Goal: Transaction & Acquisition: Book appointment/travel/reservation

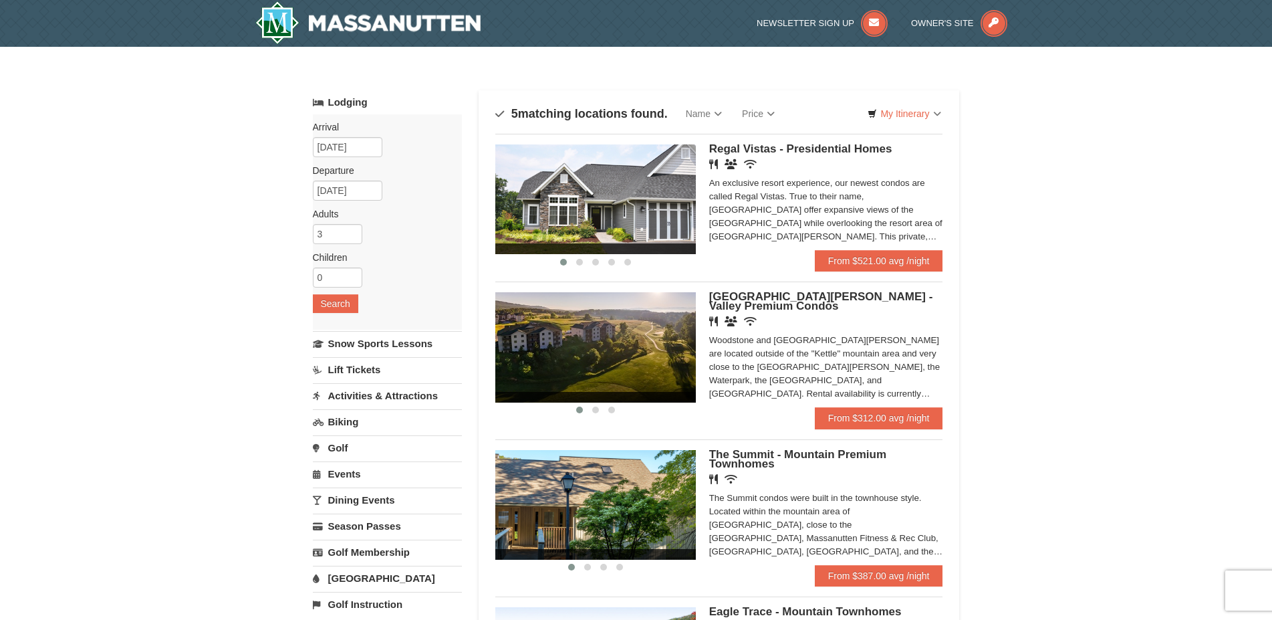
click at [350, 237] on input "3" at bounding box center [337, 234] width 49 height 20
click at [355, 229] on input "4" at bounding box center [337, 234] width 49 height 20
type input "5"
click at [355, 229] on input "5" at bounding box center [337, 234] width 49 height 20
click at [346, 308] on button "Search" at bounding box center [335, 303] width 45 height 19
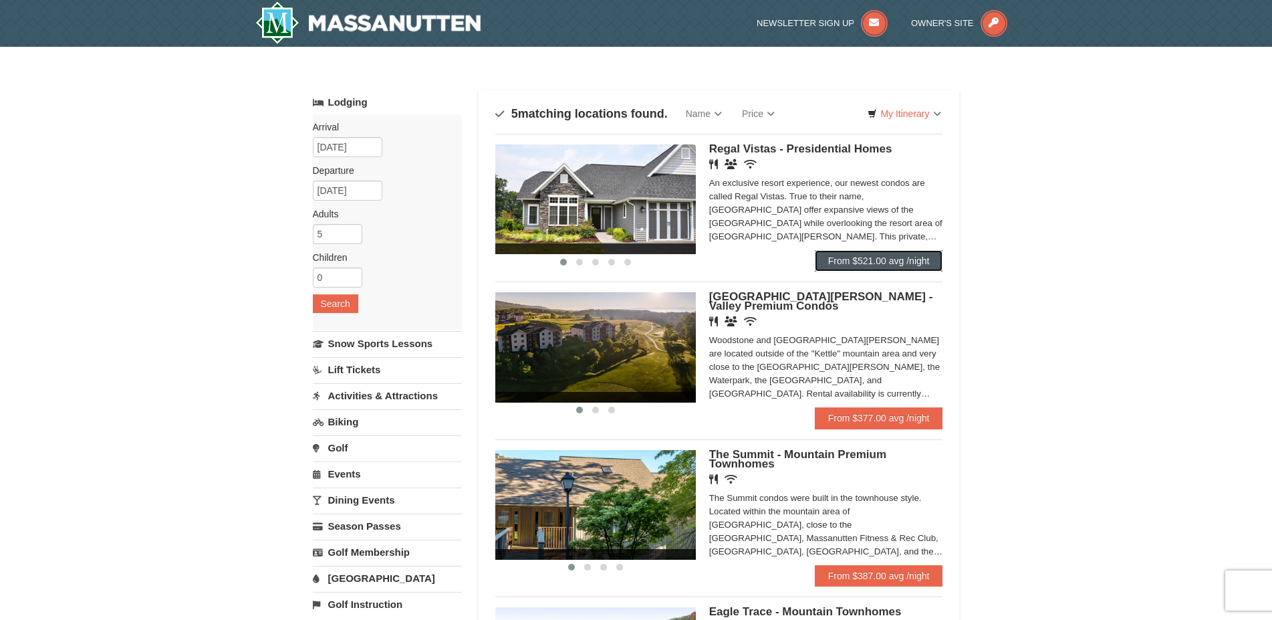
click at [873, 254] on link "From $521.00 avg /night" at bounding box center [879, 260] width 128 height 21
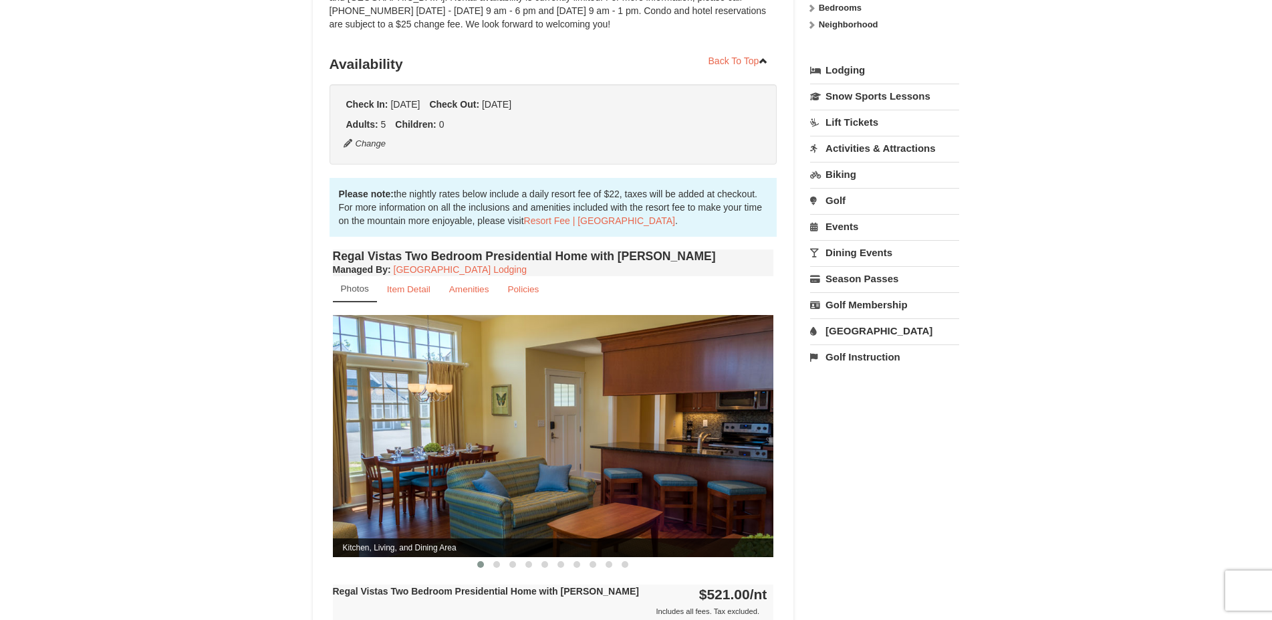
scroll to position [409, 0]
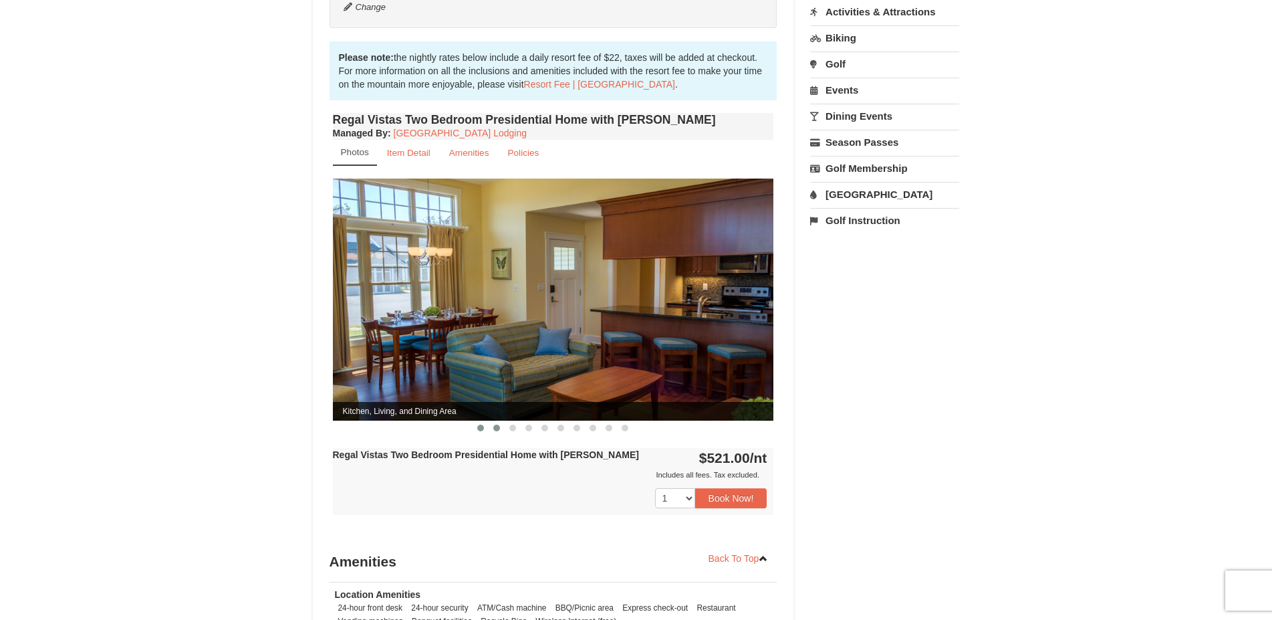
click at [494, 425] on span at bounding box center [496, 428] width 7 height 7
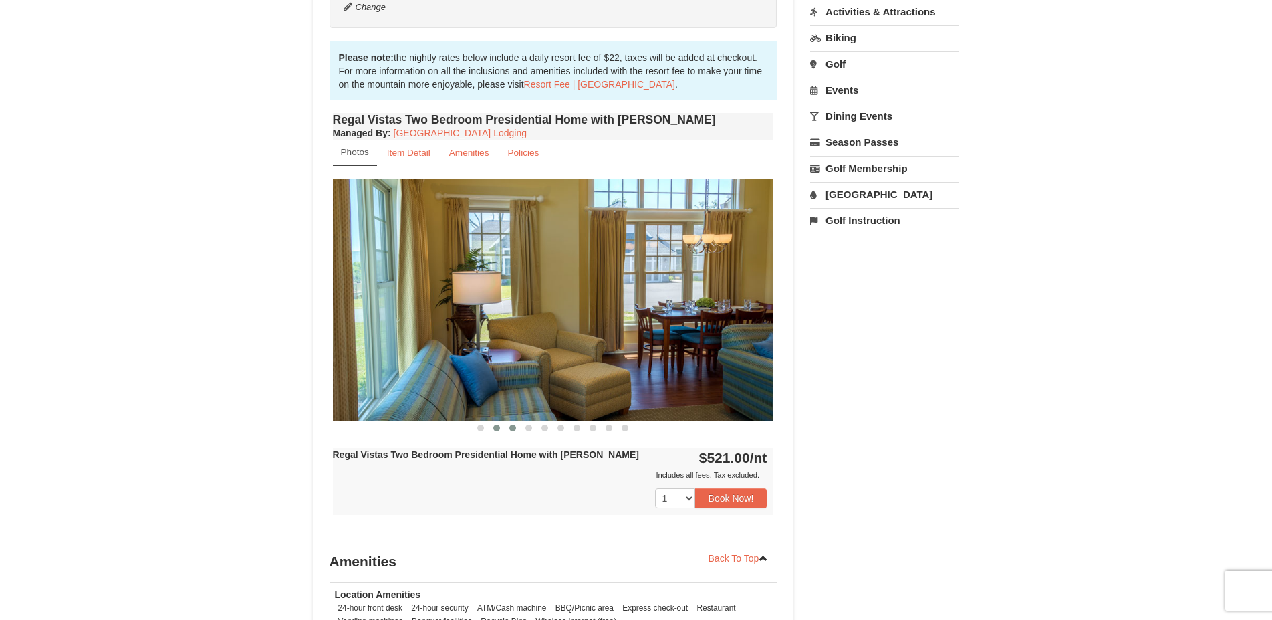
click at [511, 425] on span at bounding box center [513, 428] width 7 height 7
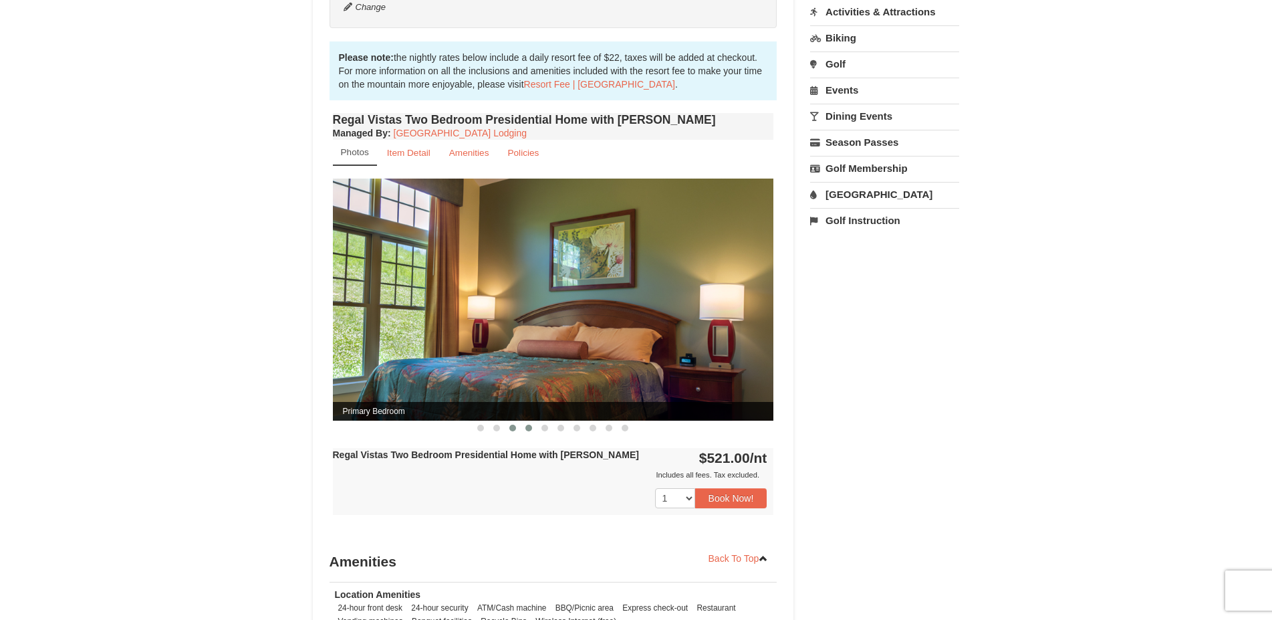
click at [535, 421] on button at bounding box center [529, 427] width 16 height 13
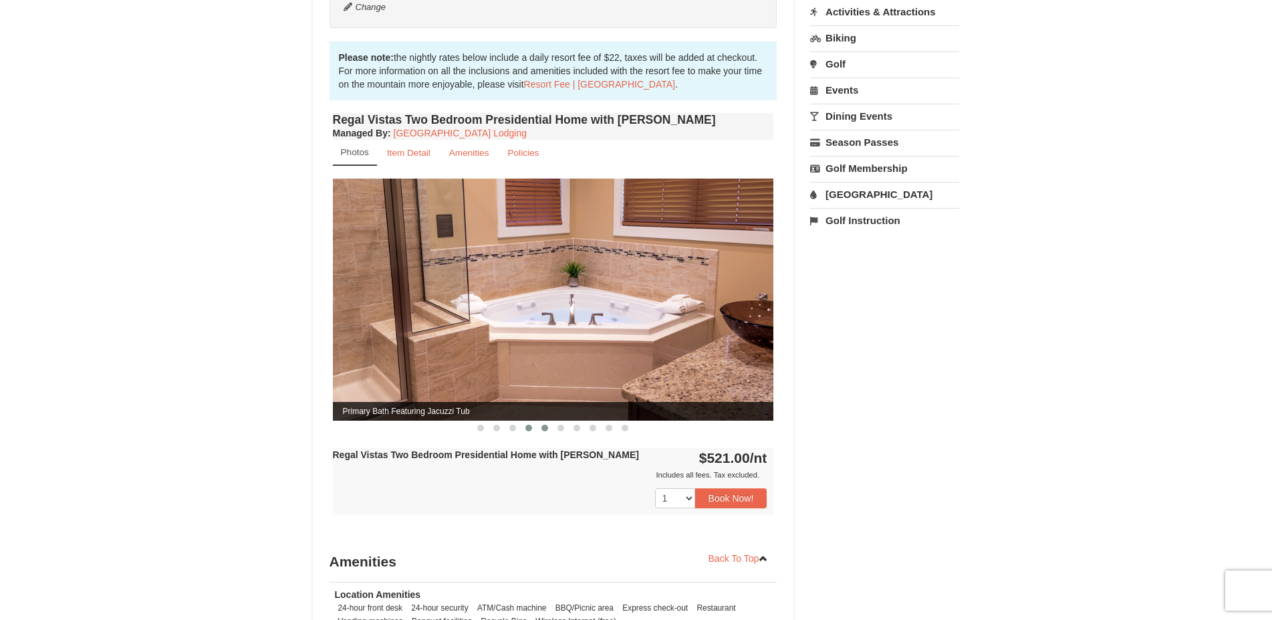
click at [542, 421] on button at bounding box center [545, 427] width 16 height 13
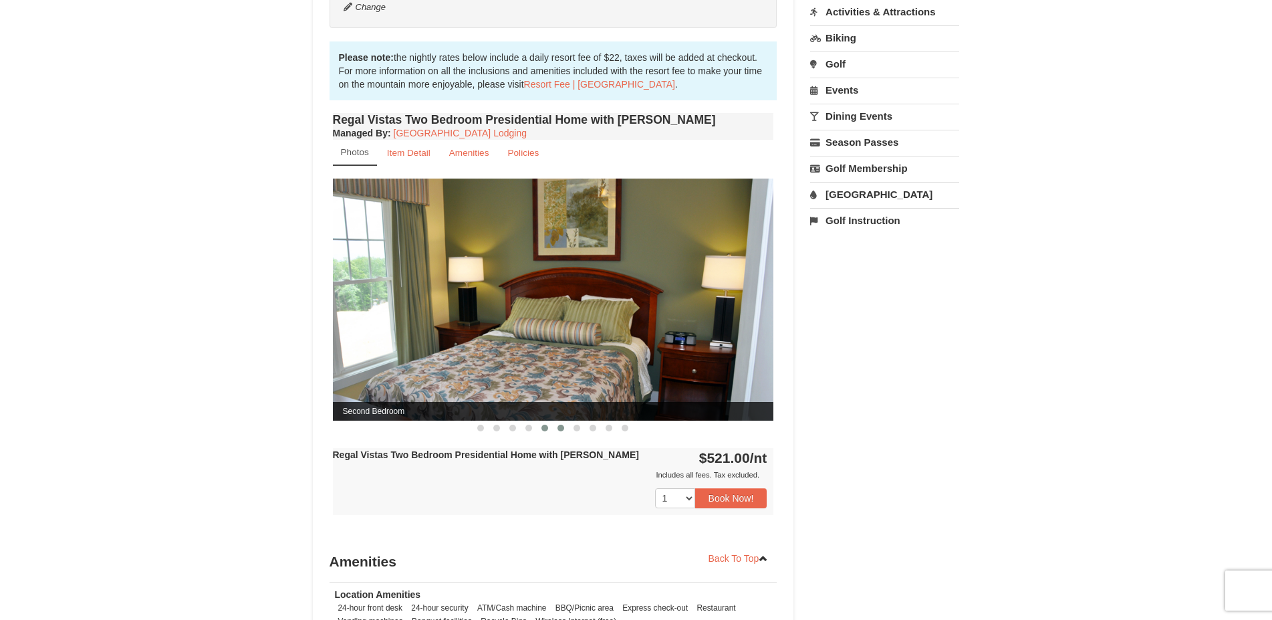
click at [558, 421] on button at bounding box center [561, 427] width 16 height 13
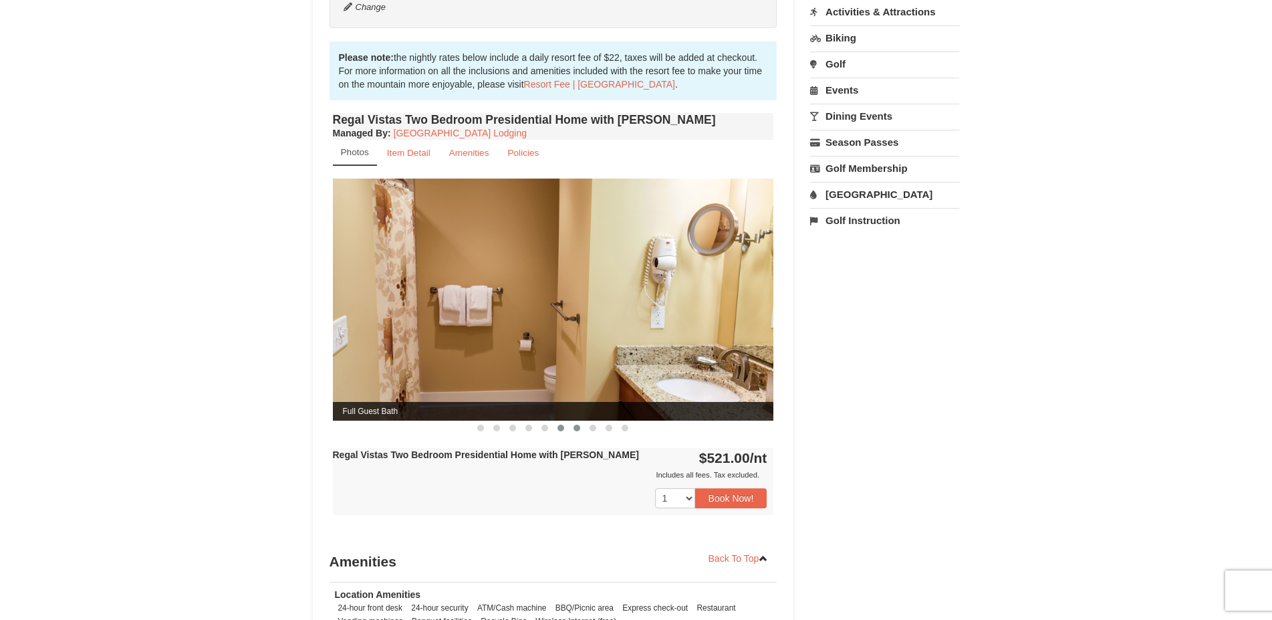
click at [572, 421] on button at bounding box center [577, 427] width 16 height 13
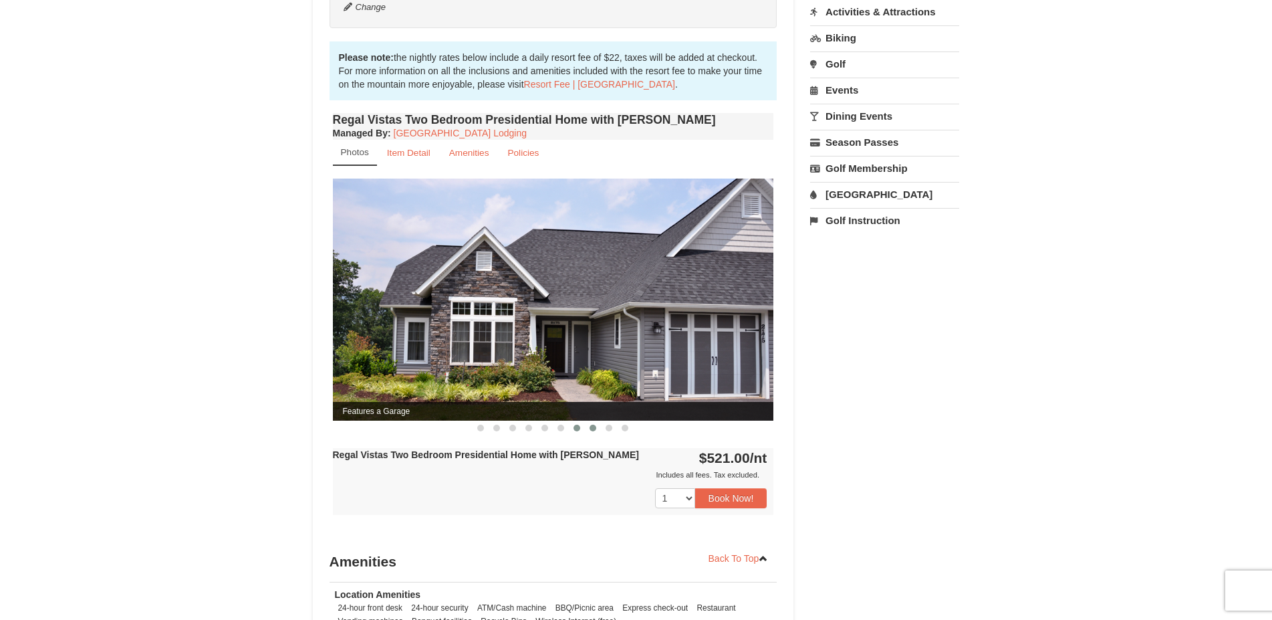
click at [593, 425] on span at bounding box center [593, 428] width 7 height 7
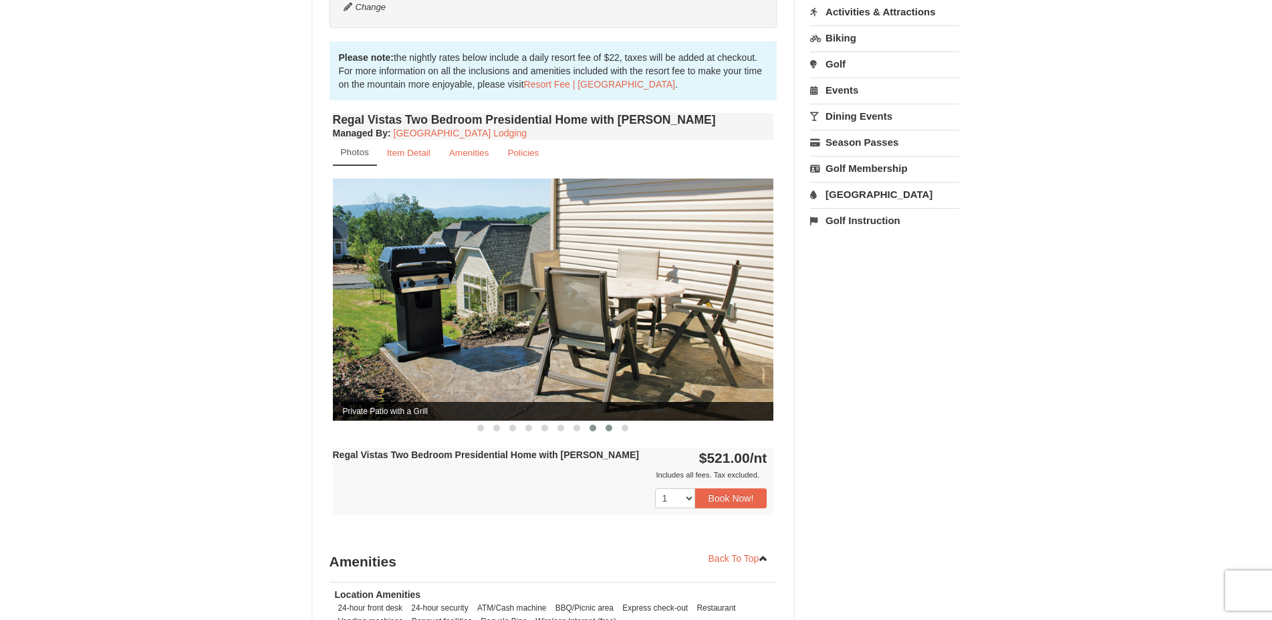
click at [608, 425] on span at bounding box center [609, 428] width 7 height 7
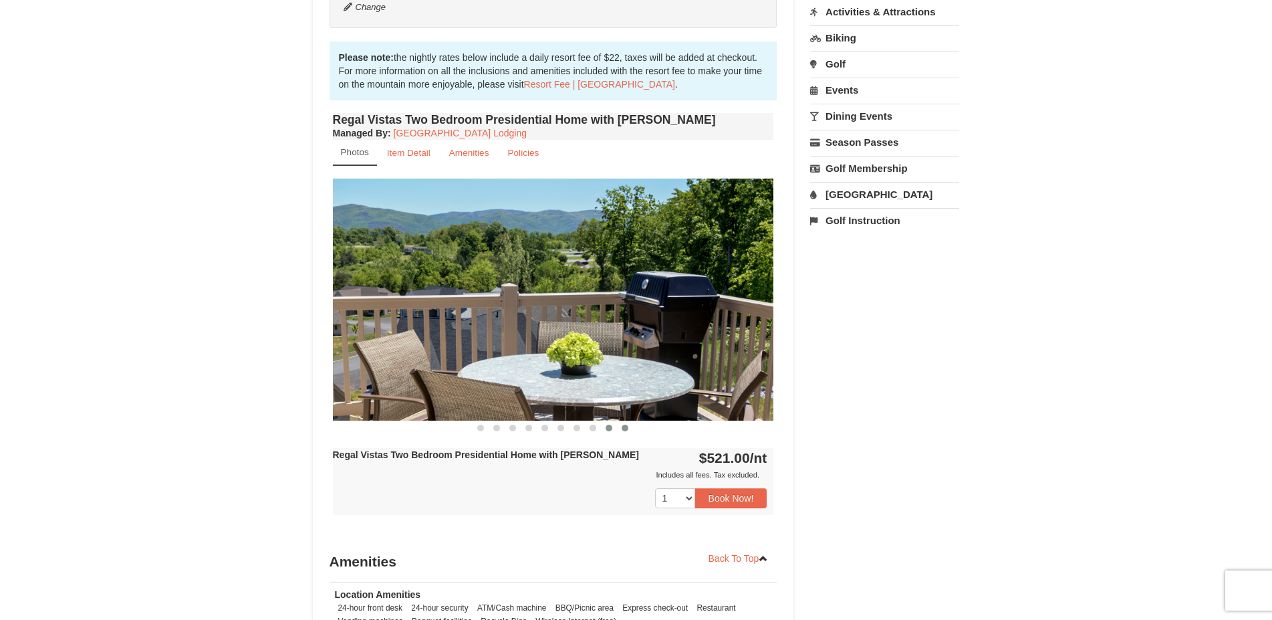
click at [625, 425] on span at bounding box center [625, 428] width 7 height 7
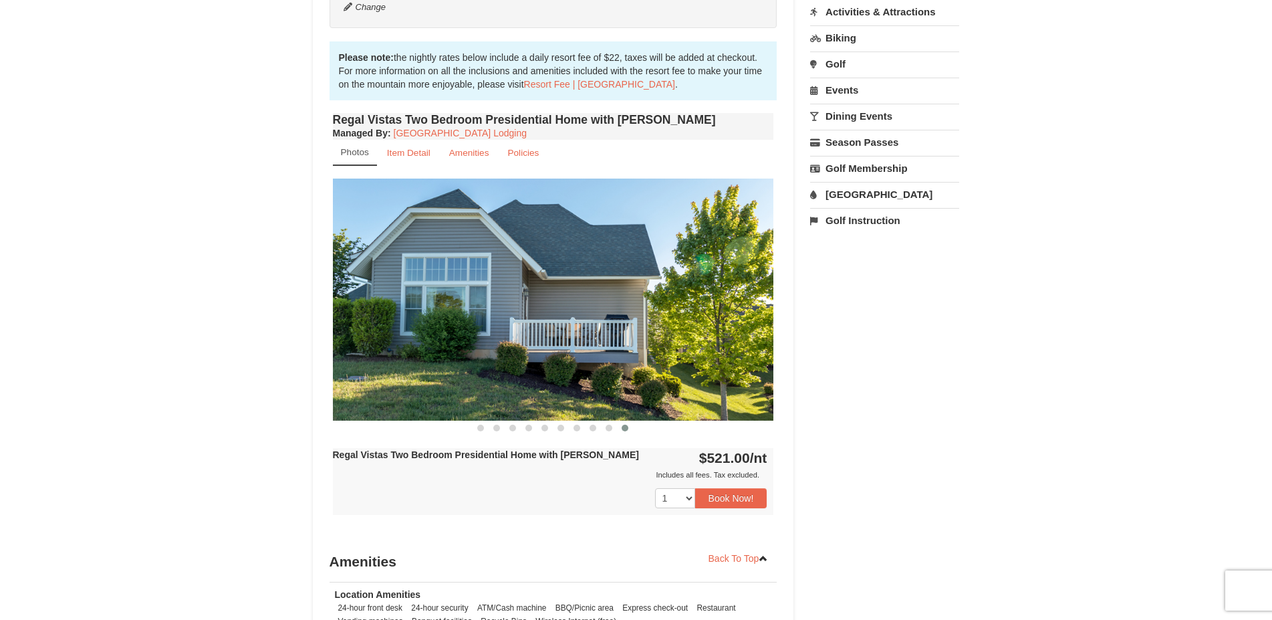
scroll to position [682, 0]
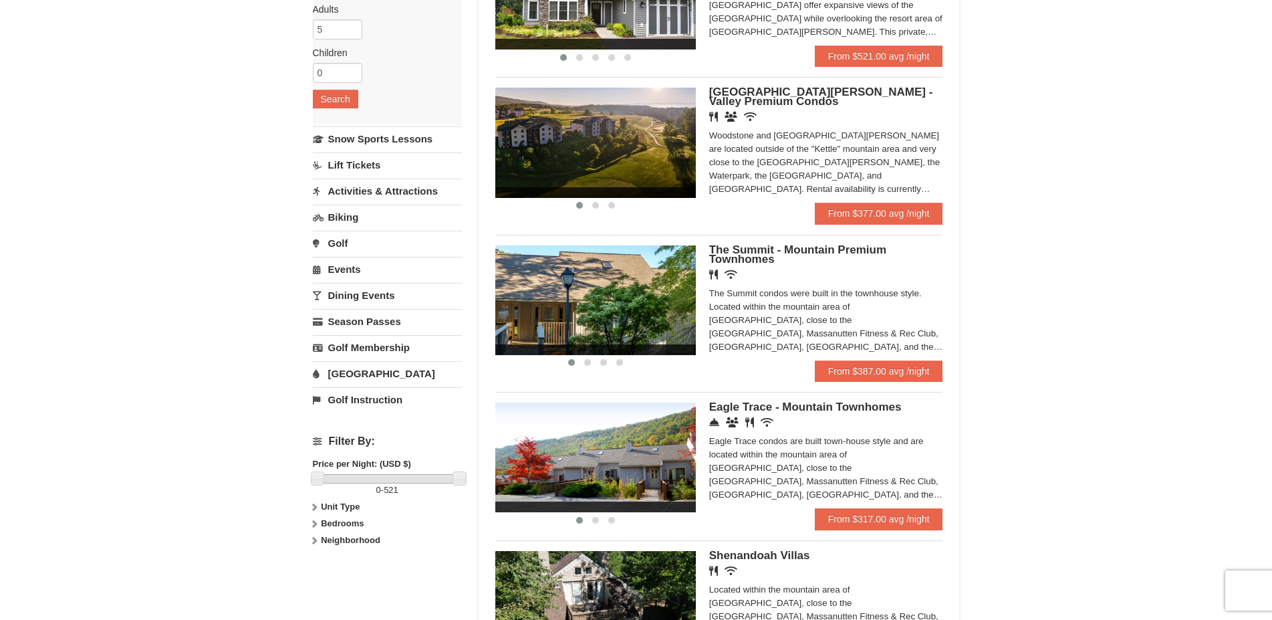
scroll to position [273, 0]
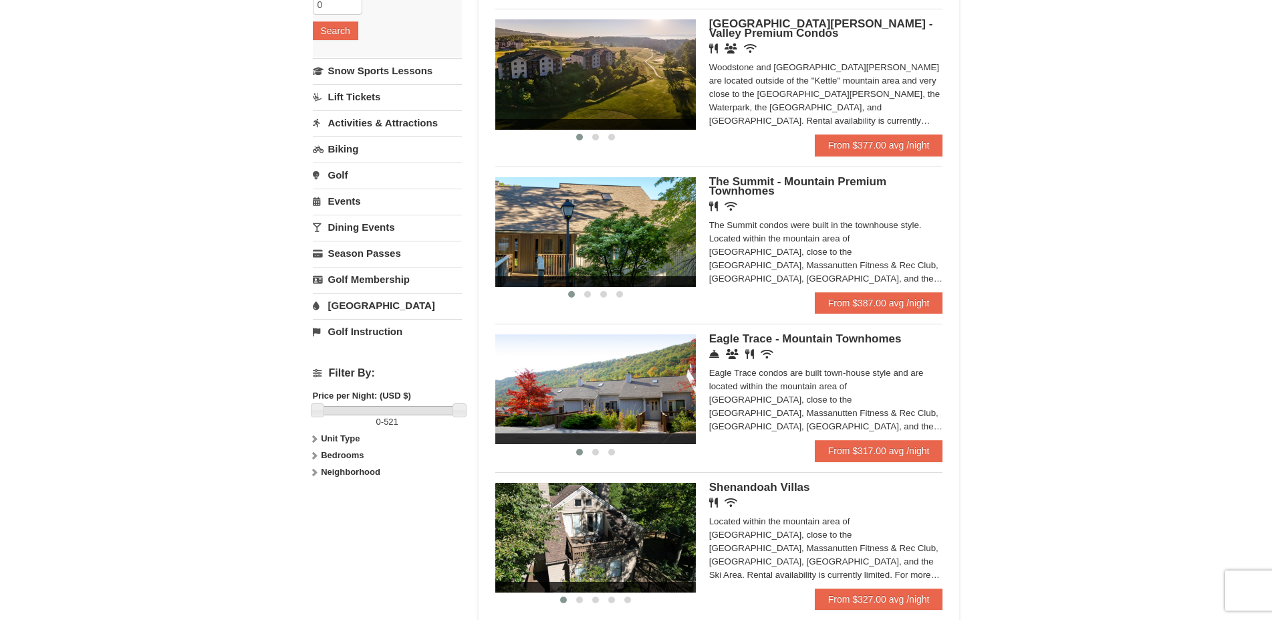
click at [760, 189] on span "The Summit - Mountain Premium Townhomes" at bounding box center [797, 186] width 177 height 22
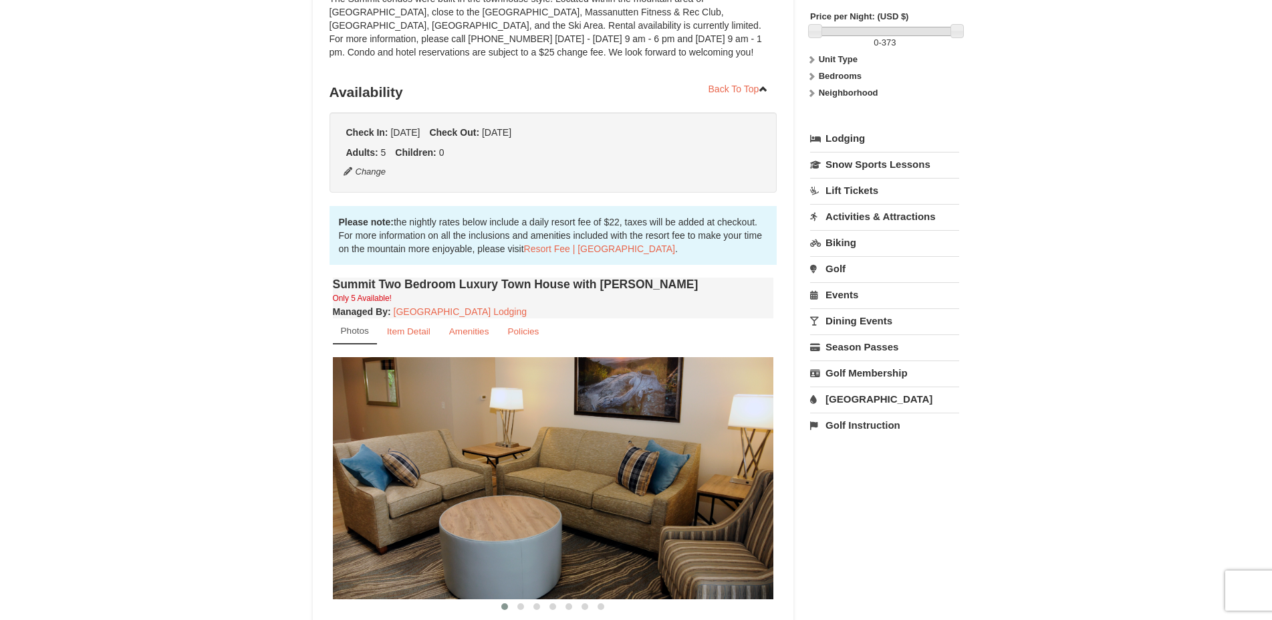
scroll to position [477, 0]
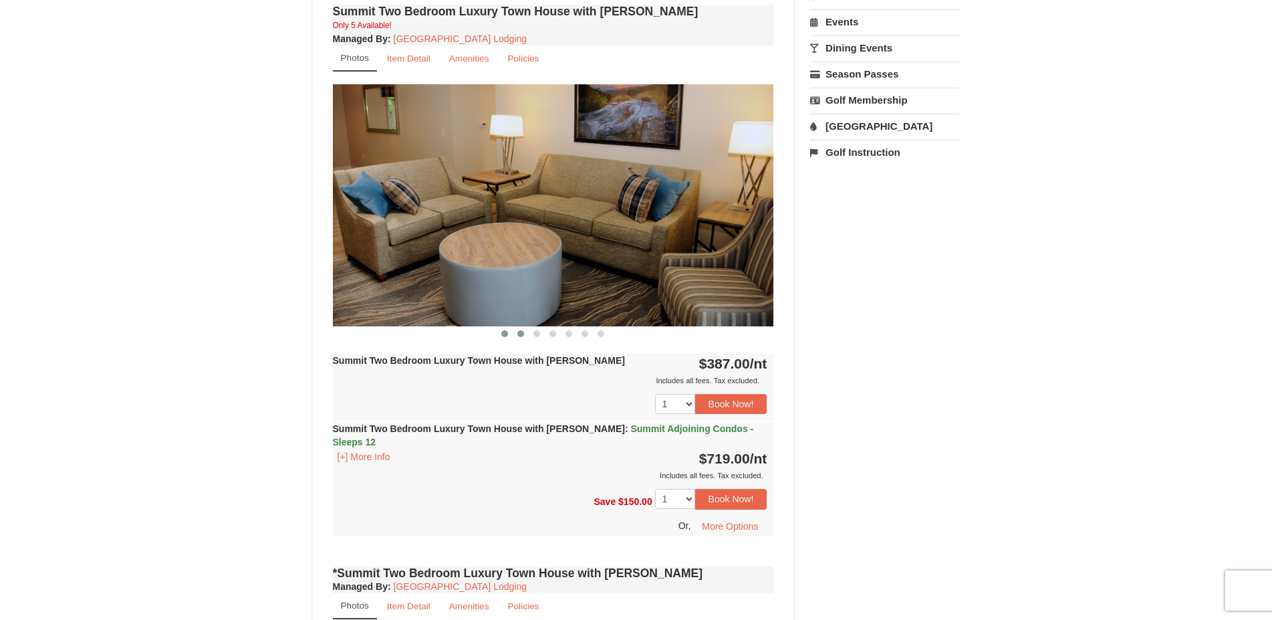
click at [521, 330] on button at bounding box center [521, 333] width 16 height 13
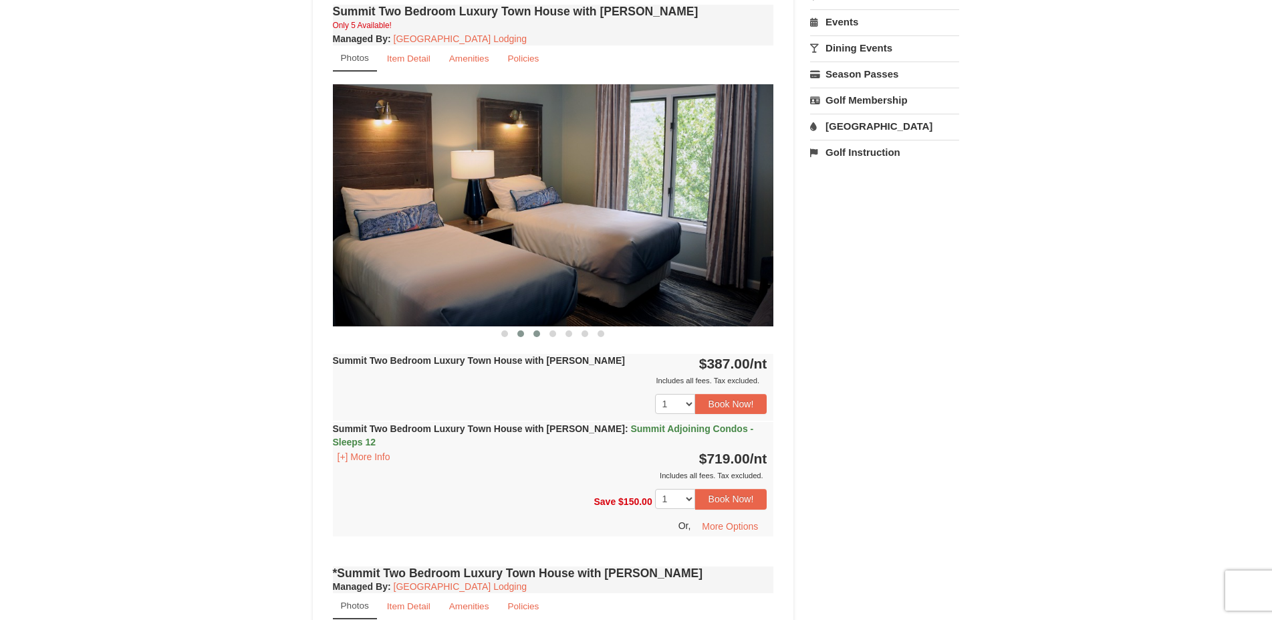
click at [538, 332] on span at bounding box center [537, 333] width 7 height 7
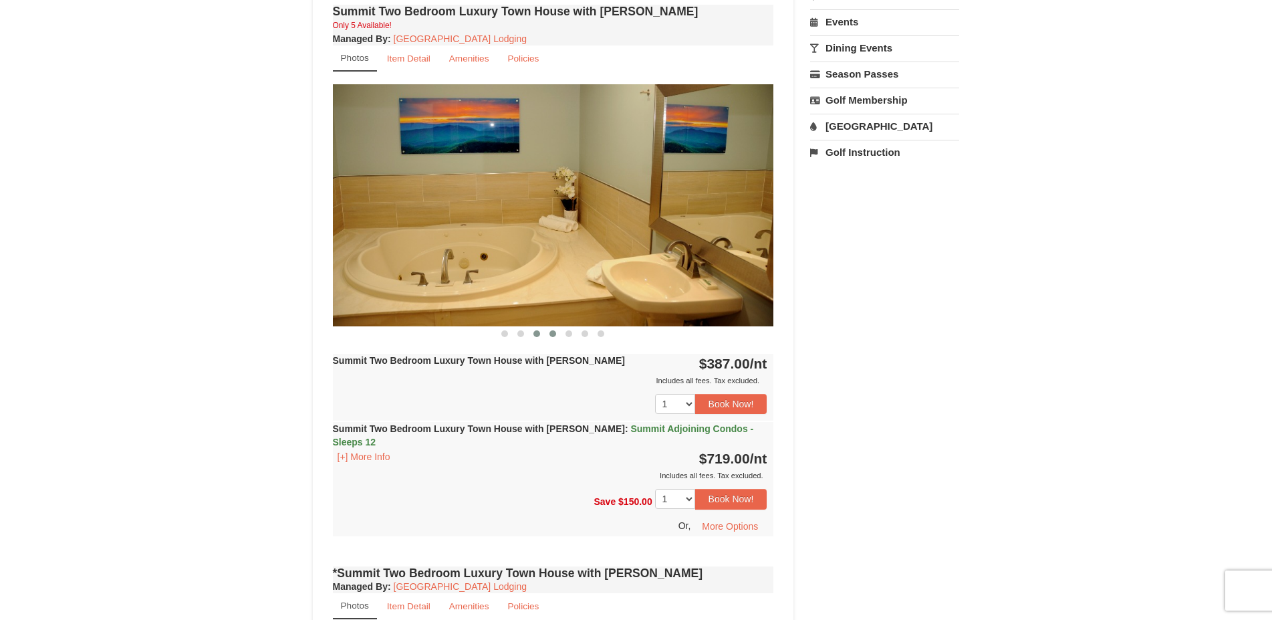
click at [557, 330] on button at bounding box center [553, 333] width 16 height 13
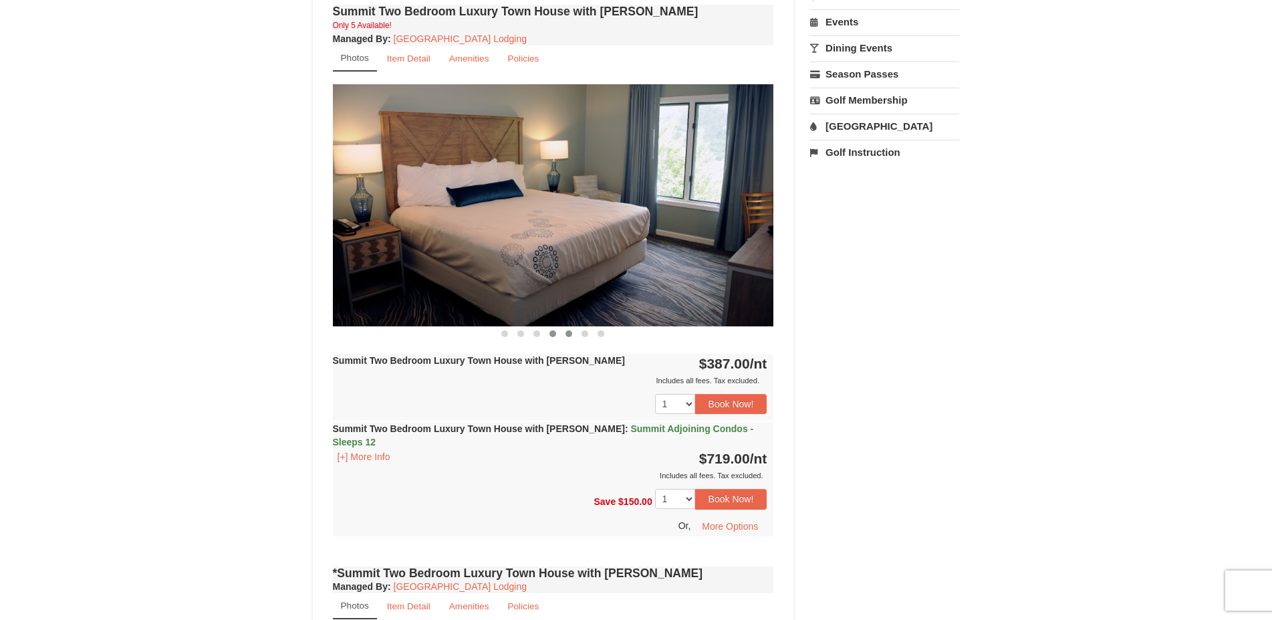
click at [570, 332] on span at bounding box center [569, 333] width 7 height 7
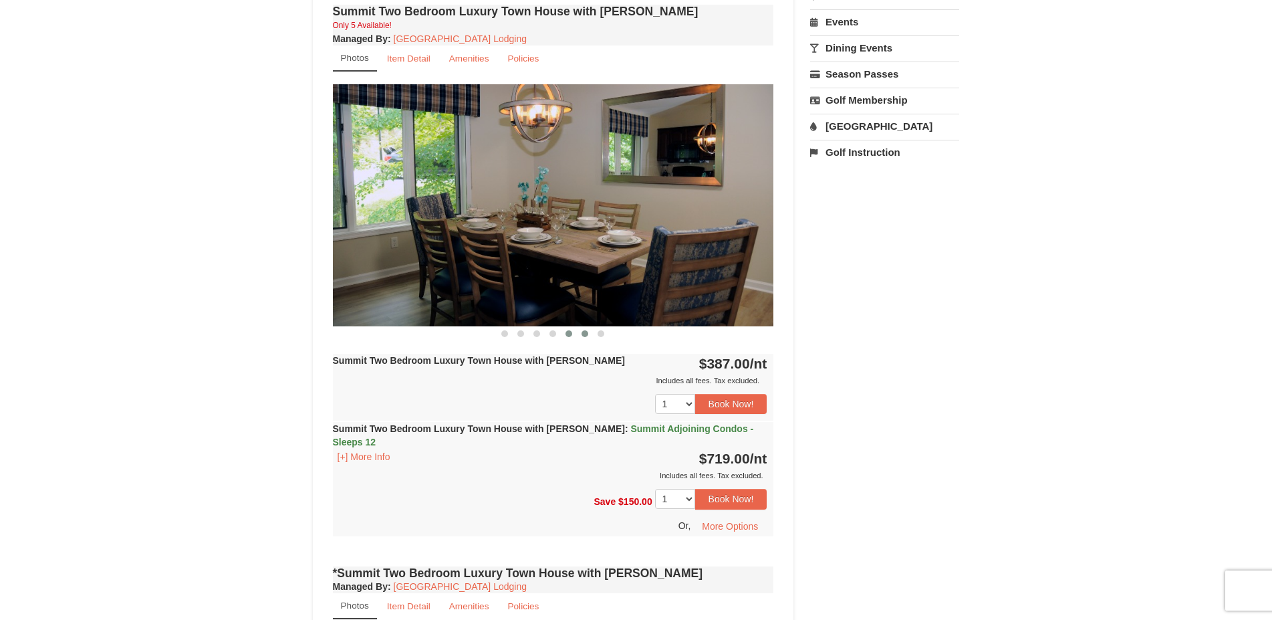
click at [579, 333] on button at bounding box center [585, 333] width 16 height 13
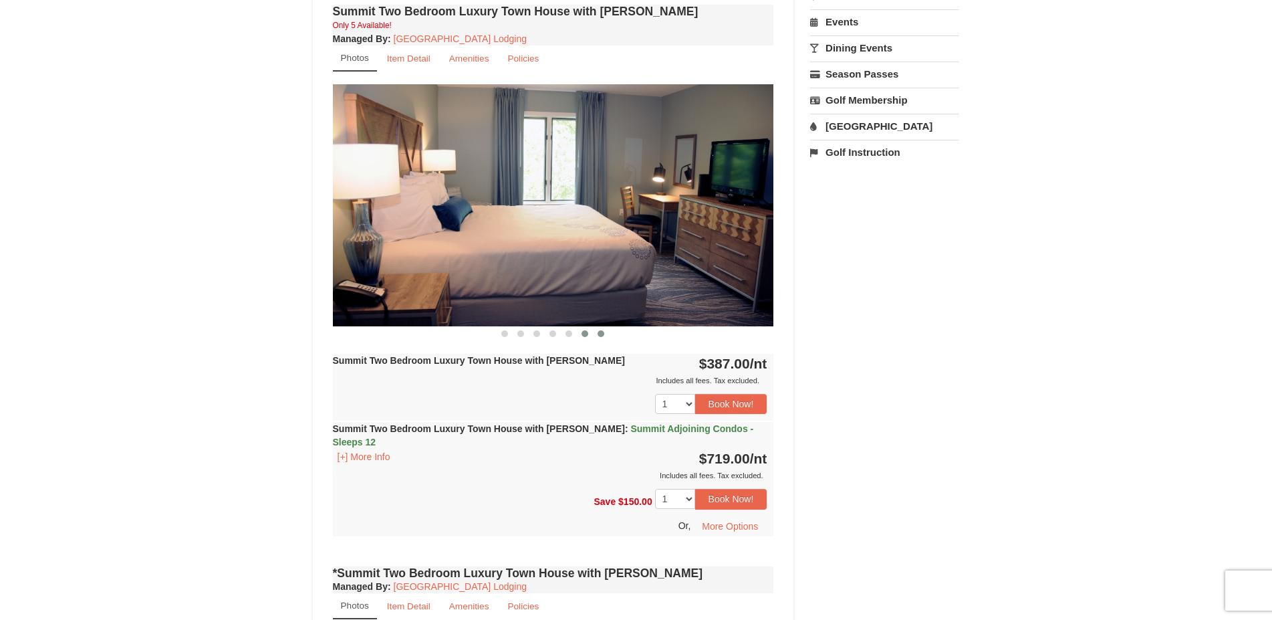
click at [600, 331] on span at bounding box center [601, 333] width 7 height 7
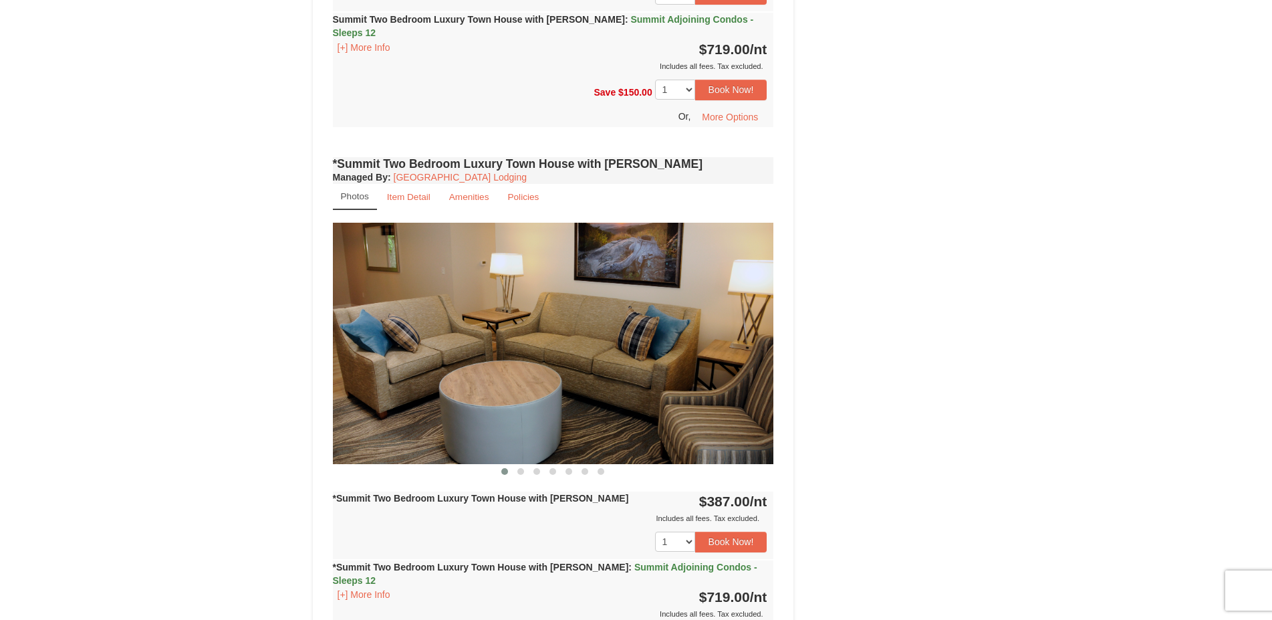
scroll to position [818, 0]
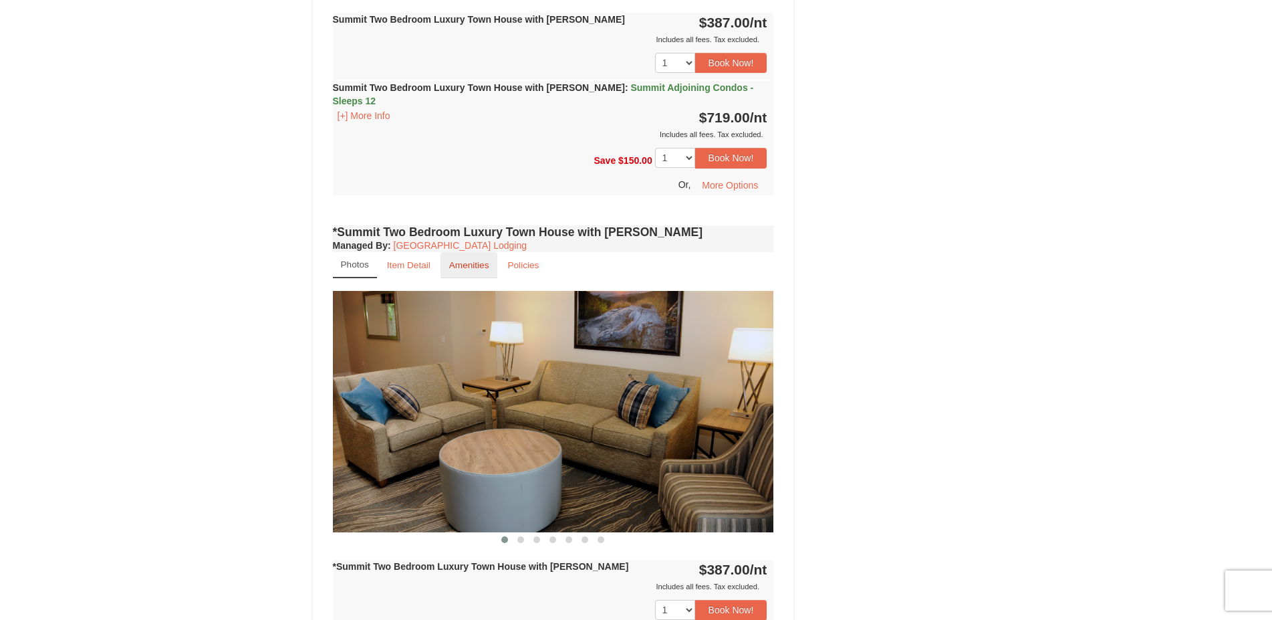
click at [477, 260] on small "Amenities" at bounding box center [469, 265] width 40 height 10
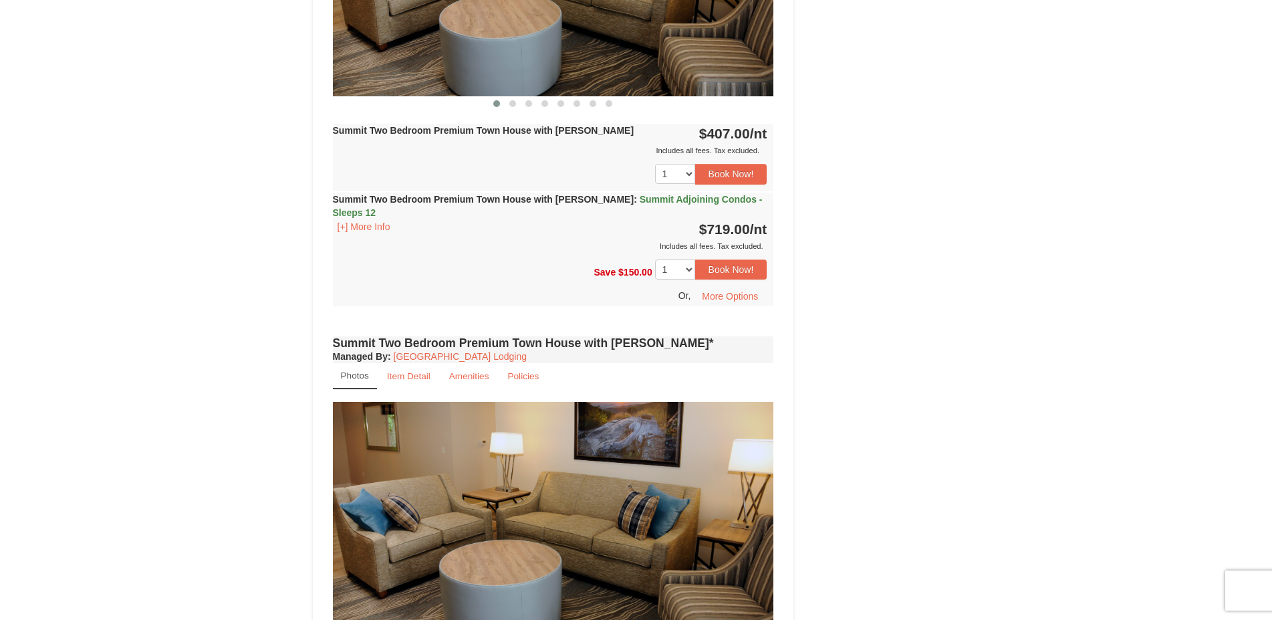
scroll to position [2660, 0]
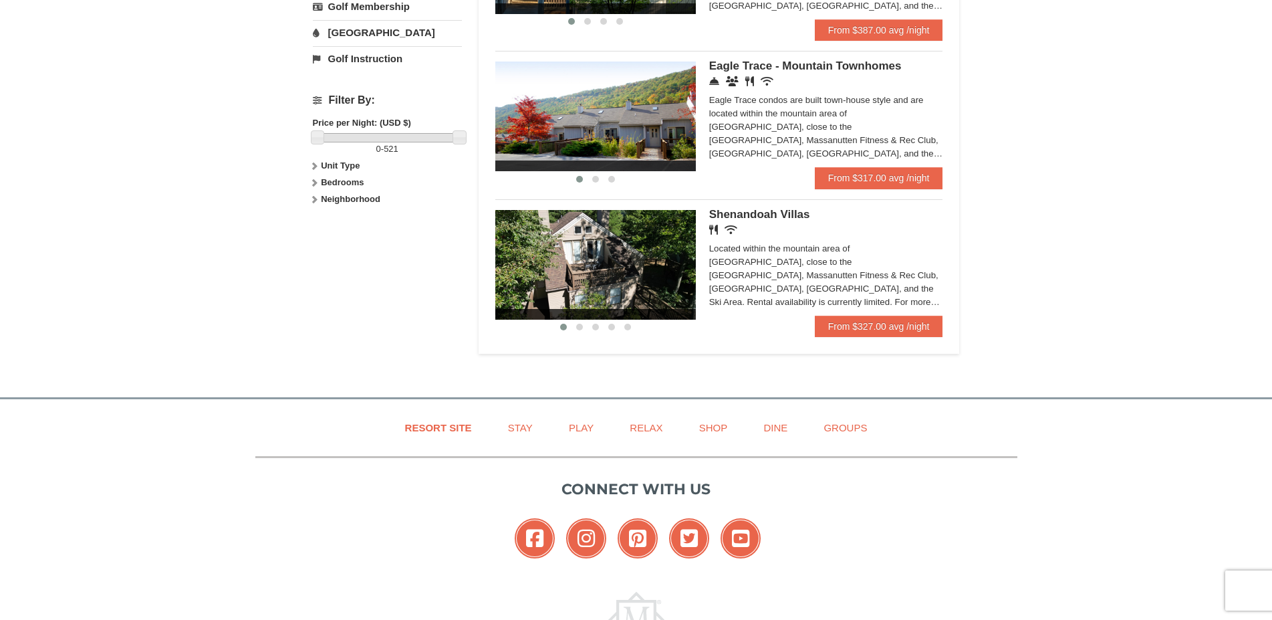
scroll to position [477, 0]
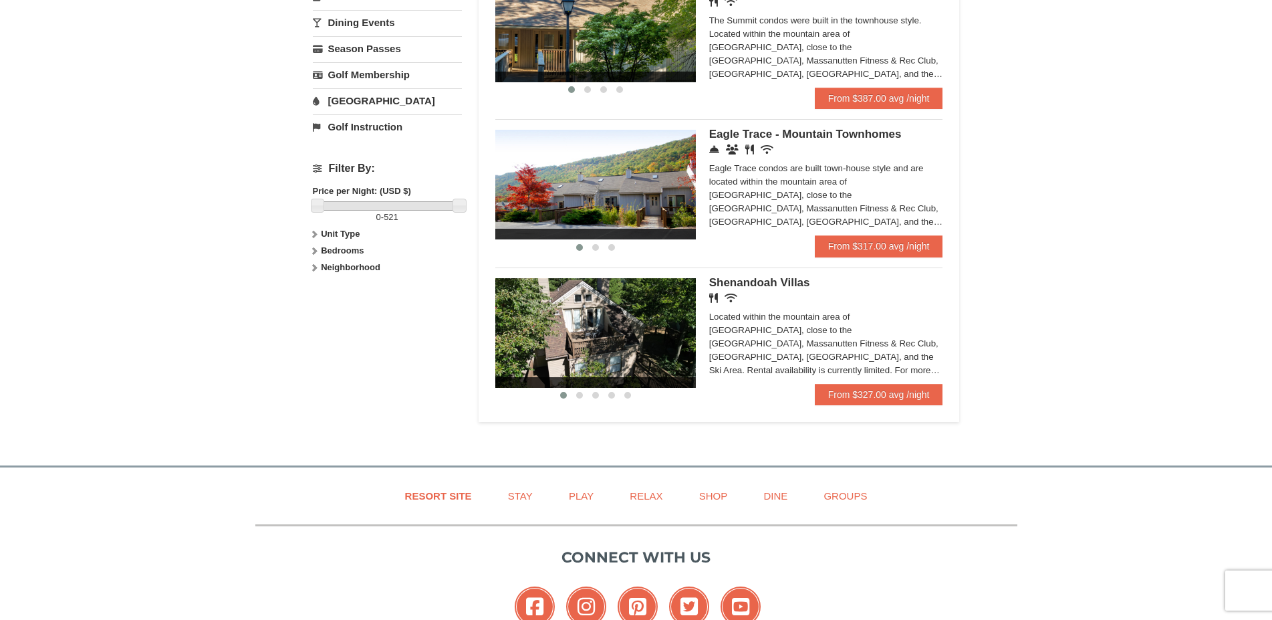
click at [748, 280] on span "Shenandoah Villas" at bounding box center [759, 282] width 101 height 13
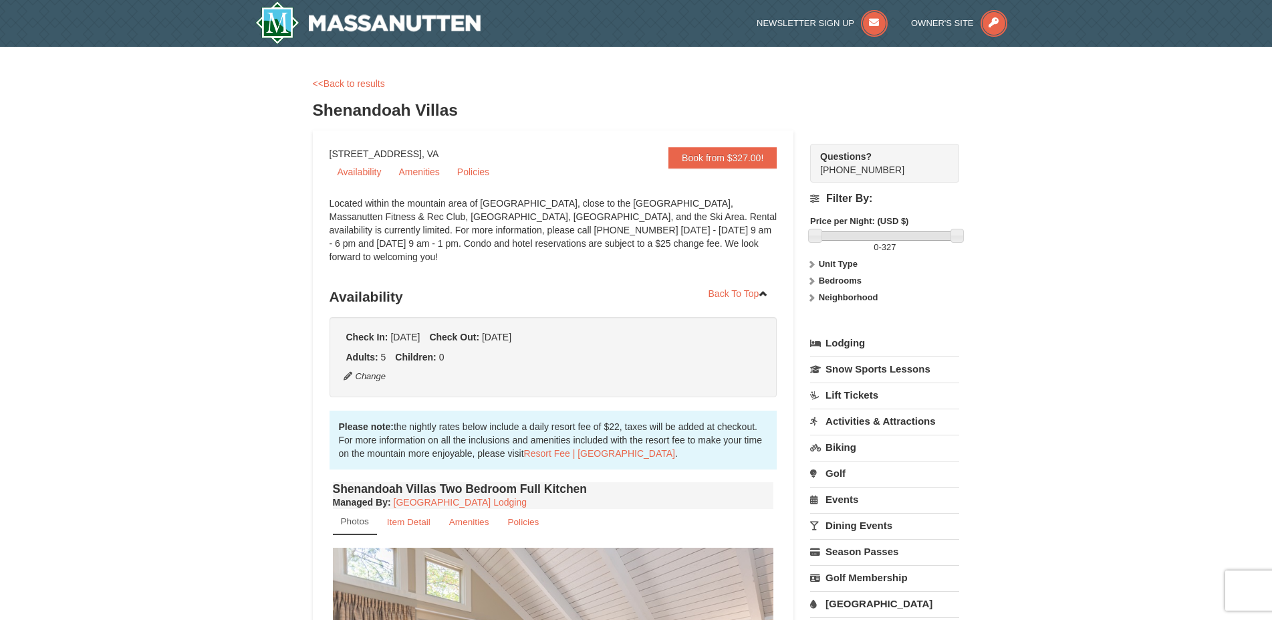
scroll to position [136, 0]
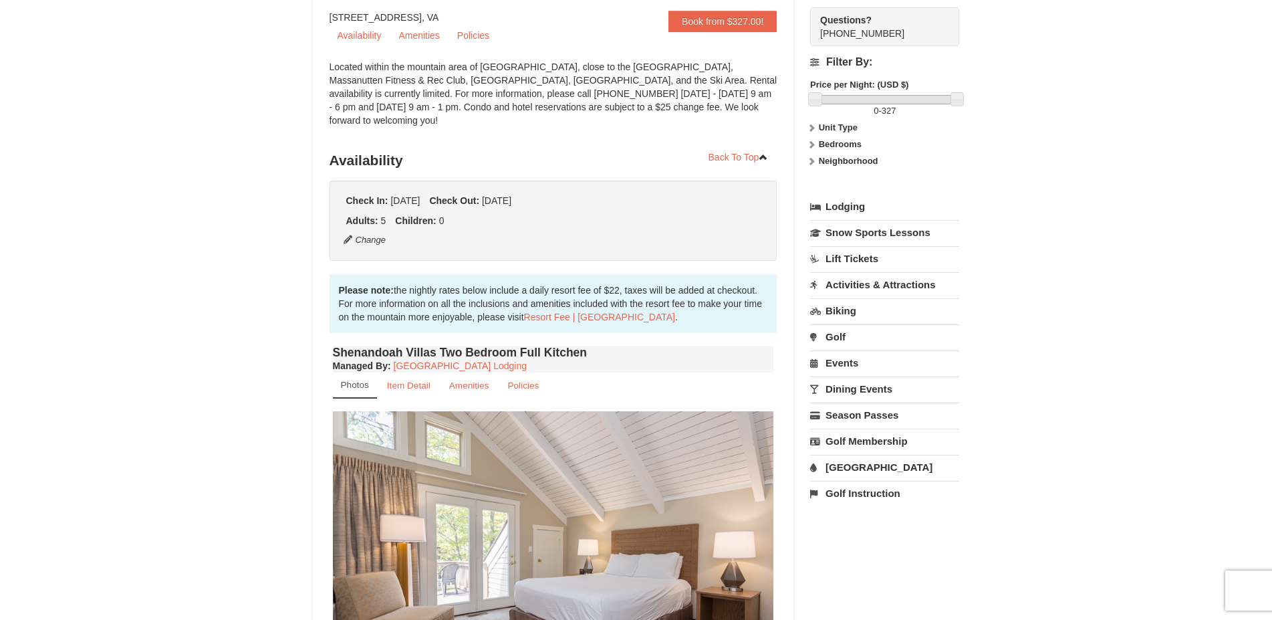
click at [813, 141] on icon at bounding box center [811, 144] width 9 height 9
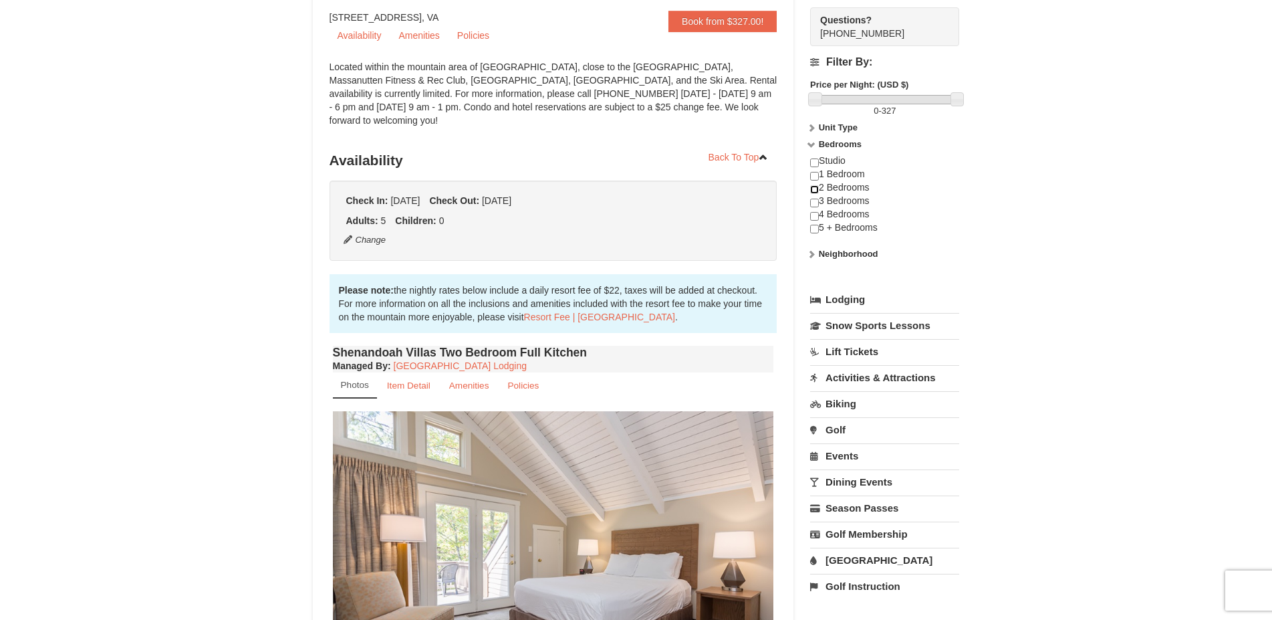
click at [815, 190] on input "checkbox" at bounding box center [814, 189] width 9 height 9
checkbox input "true"
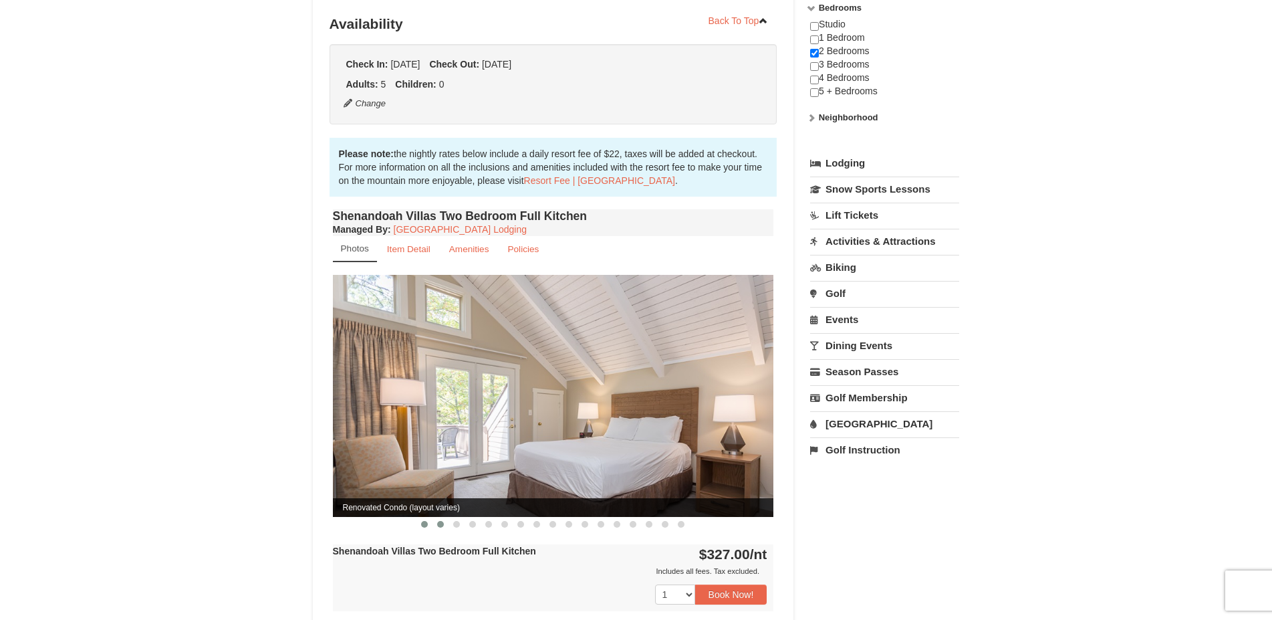
click at [443, 521] on span at bounding box center [440, 524] width 7 height 7
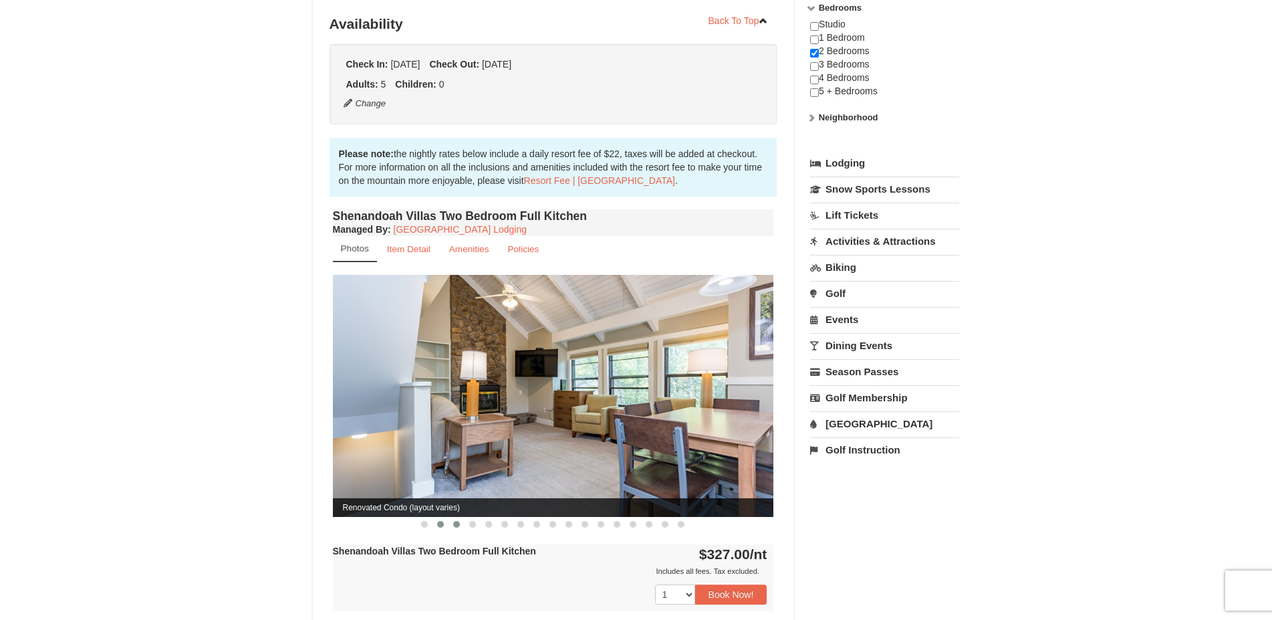
click at [460, 521] on span at bounding box center [456, 524] width 7 height 7
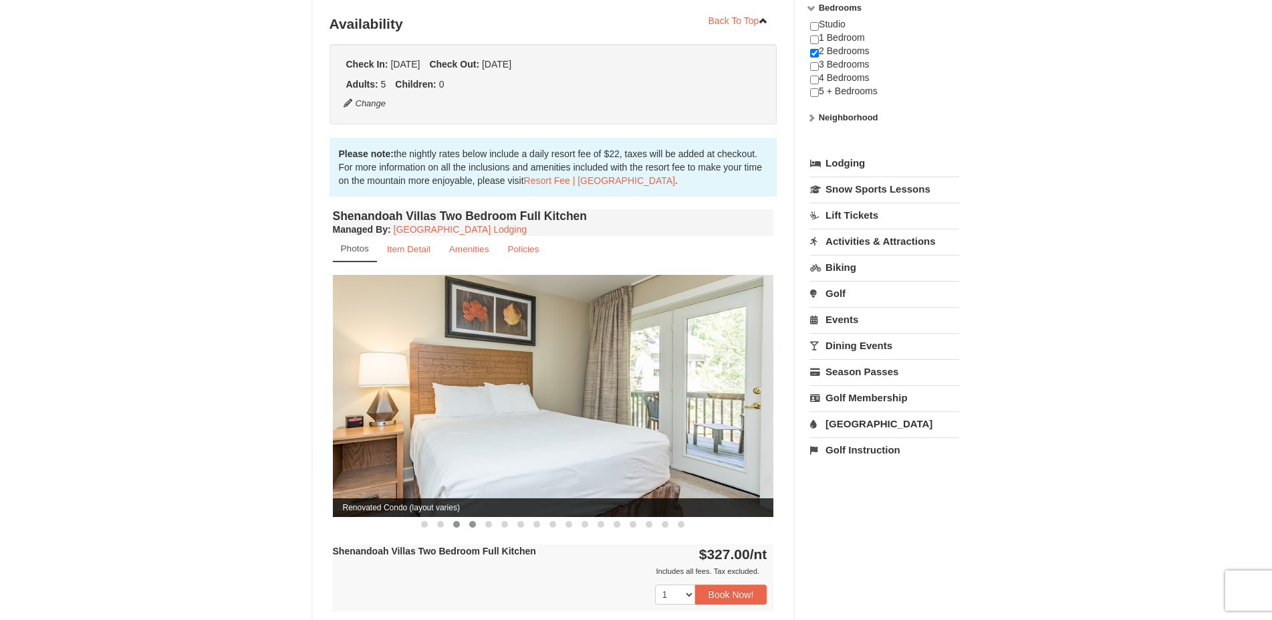
click at [476, 521] on span at bounding box center [472, 524] width 7 height 7
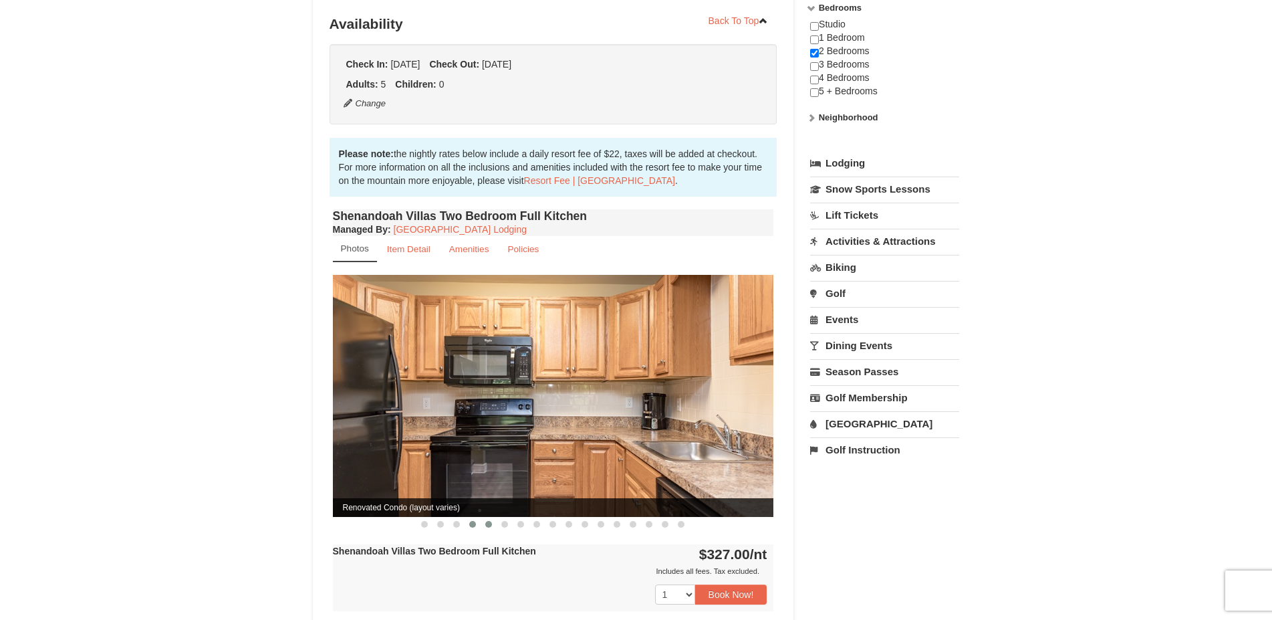
click at [491, 521] on span at bounding box center [488, 524] width 7 height 7
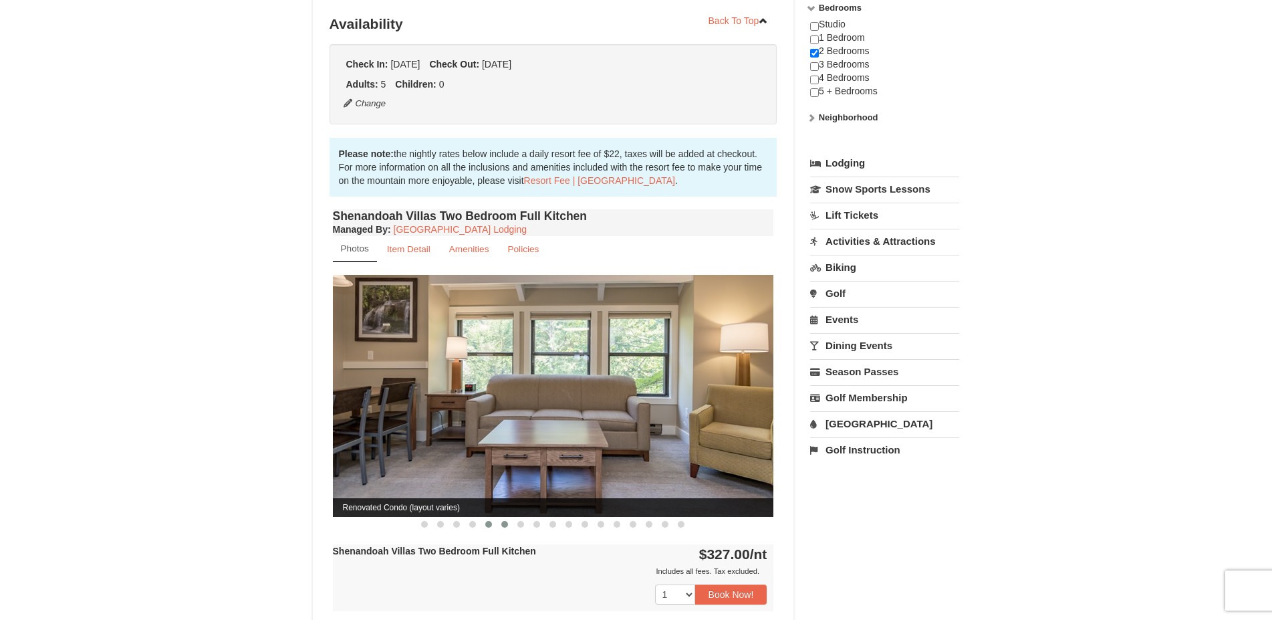
click at [508, 521] on span at bounding box center [504, 524] width 7 height 7
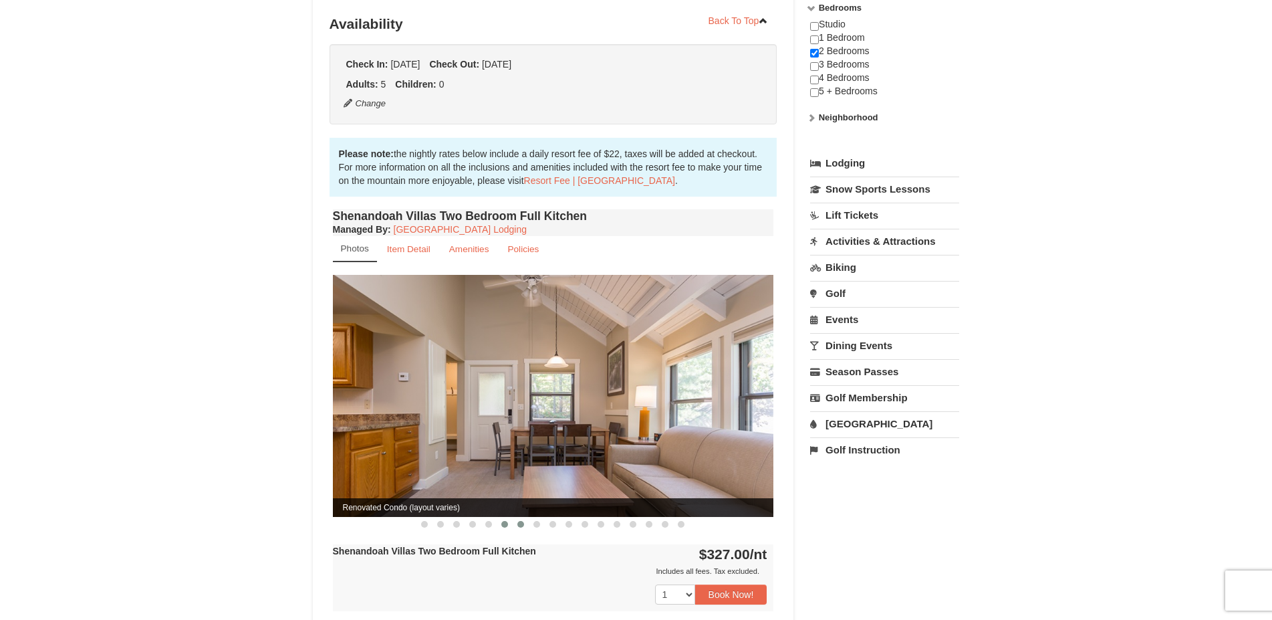
click at [520, 521] on span at bounding box center [521, 524] width 7 height 7
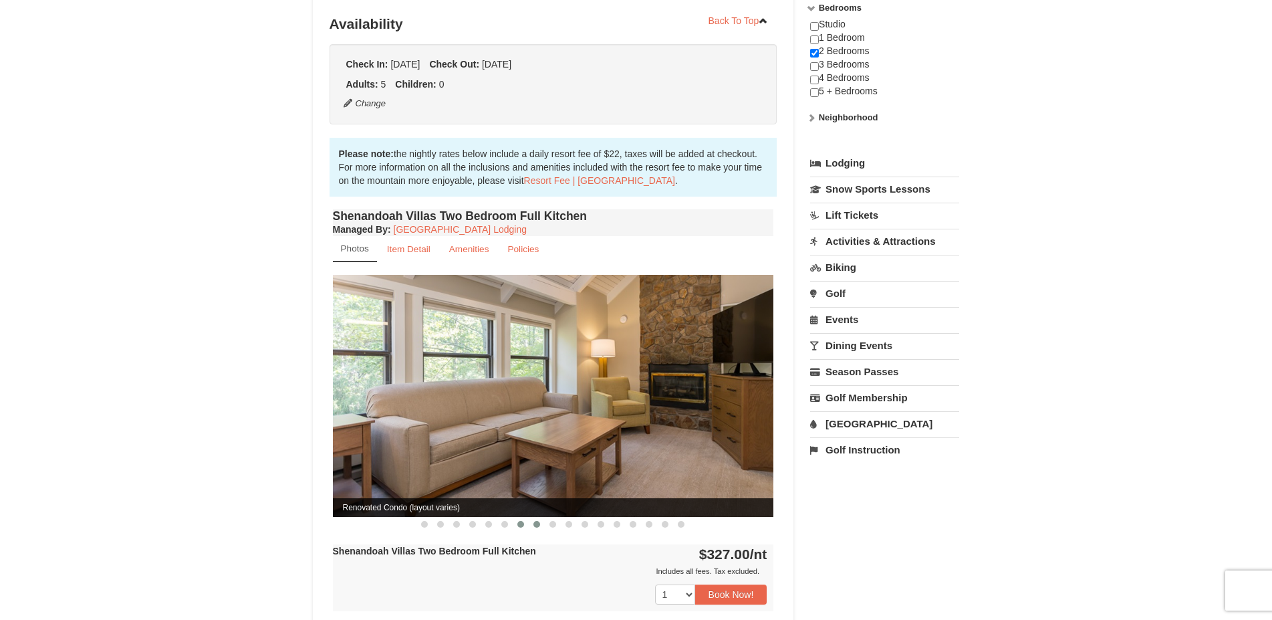
click at [532, 518] on button at bounding box center [537, 524] width 16 height 13
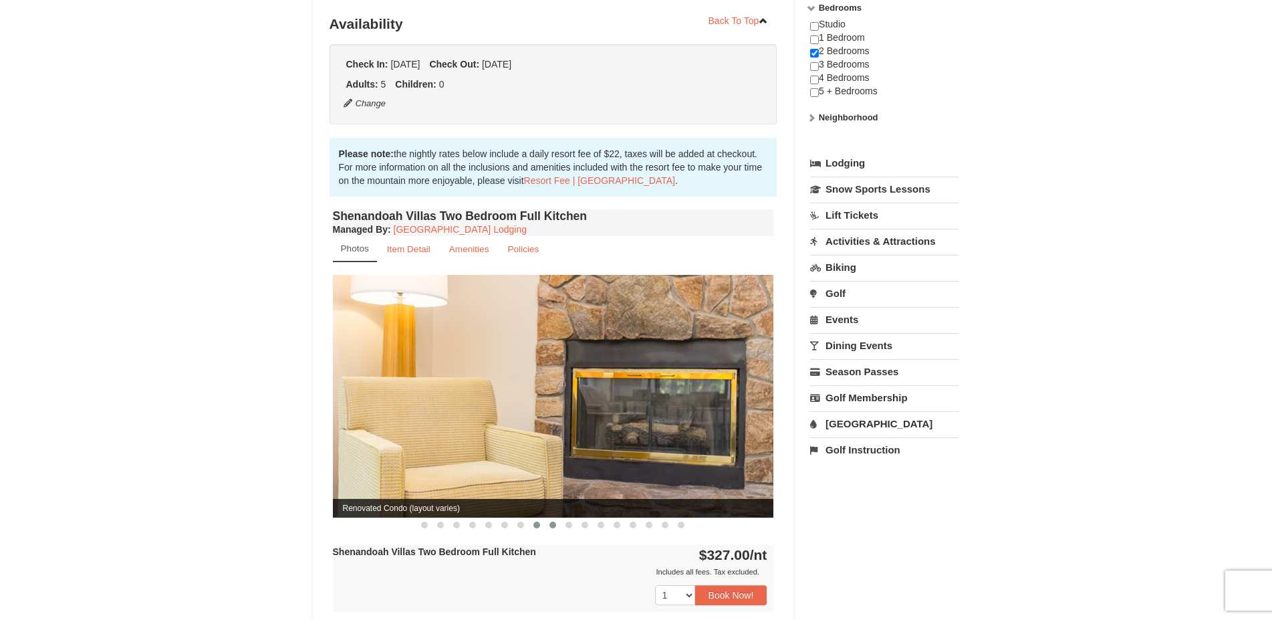
click at [548, 518] on button at bounding box center [553, 524] width 16 height 13
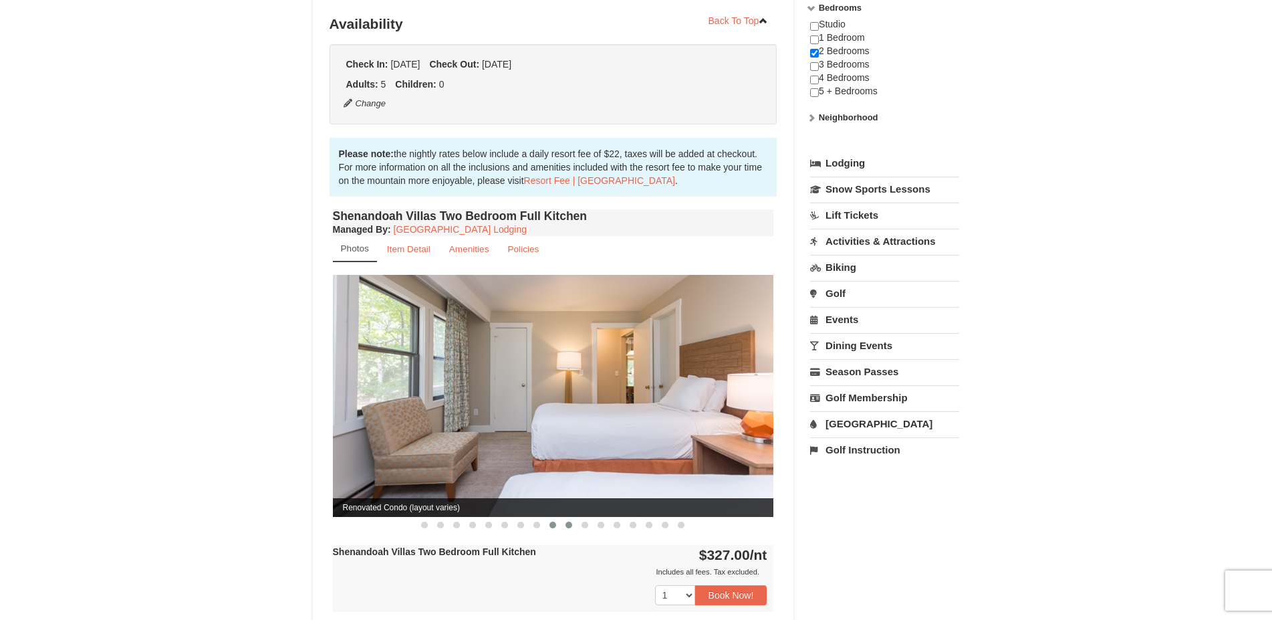
click at [571, 522] on span at bounding box center [569, 525] width 7 height 7
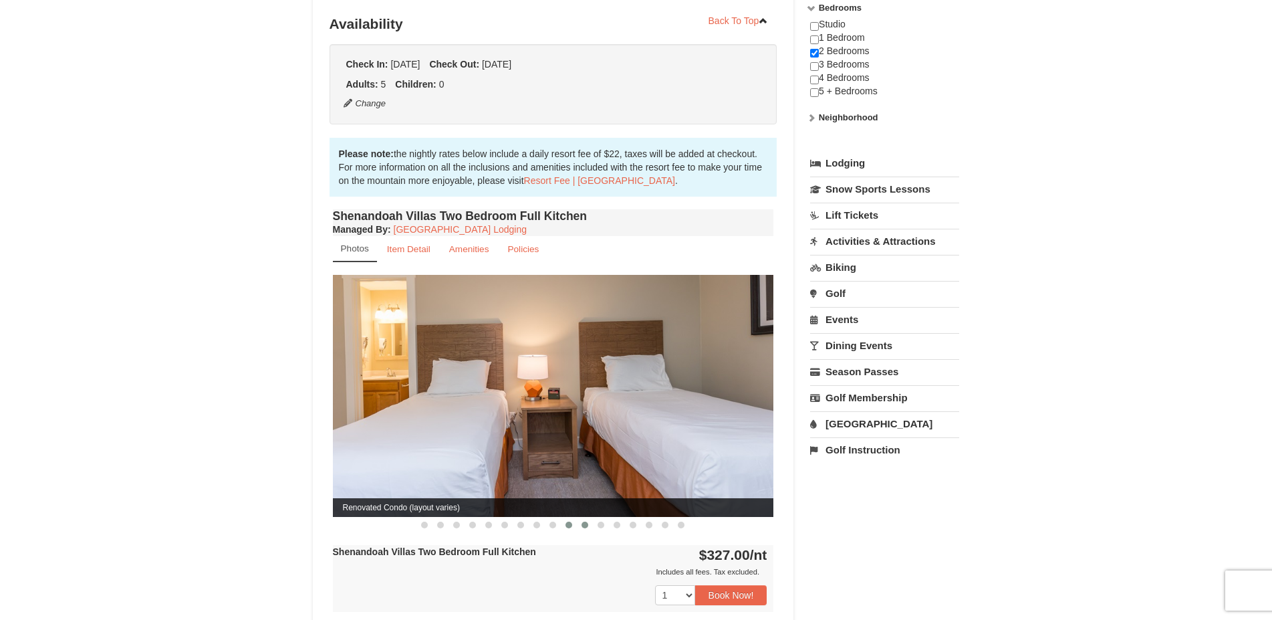
click at [584, 522] on span at bounding box center [585, 525] width 7 height 7
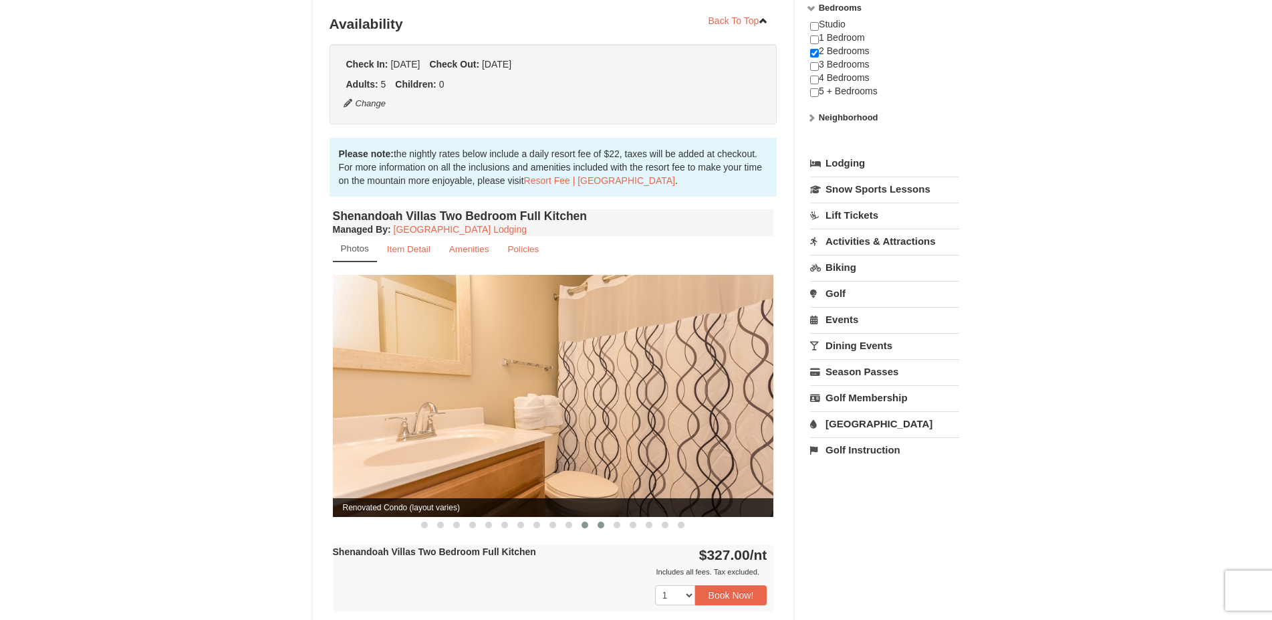
click at [604, 518] on button at bounding box center [601, 524] width 16 height 13
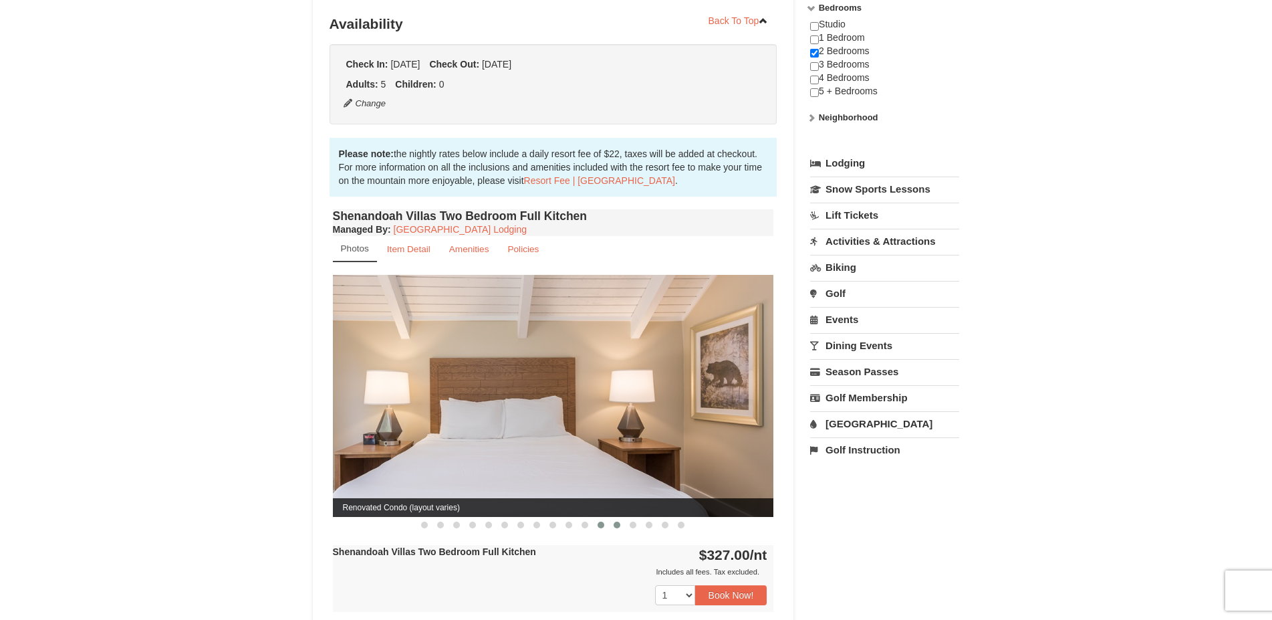
click at [619, 522] on span at bounding box center [617, 525] width 7 height 7
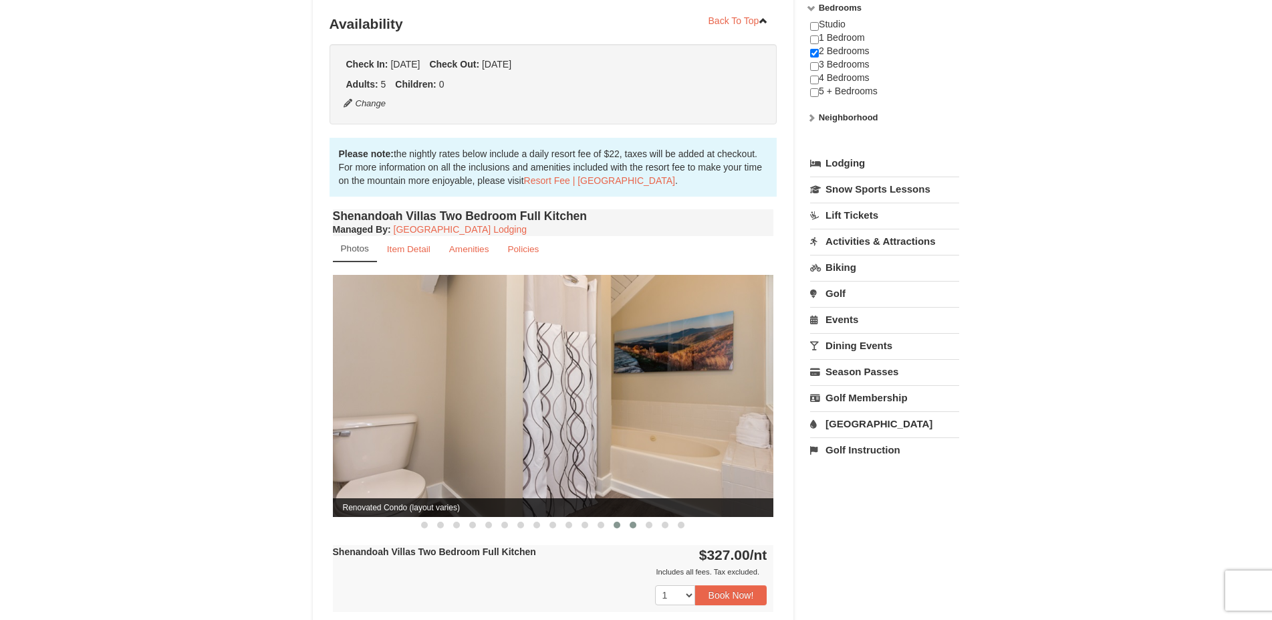
click at [637, 522] on span at bounding box center [633, 525] width 7 height 7
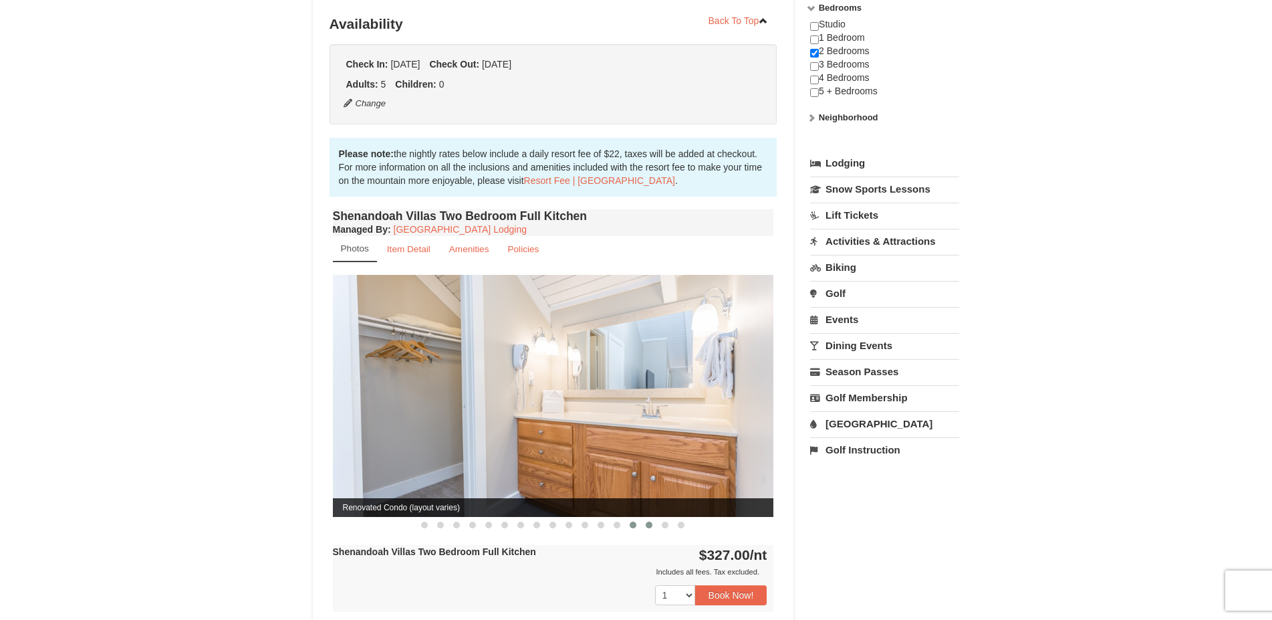
click at [653, 518] on button at bounding box center [649, 524] width 16 height 13
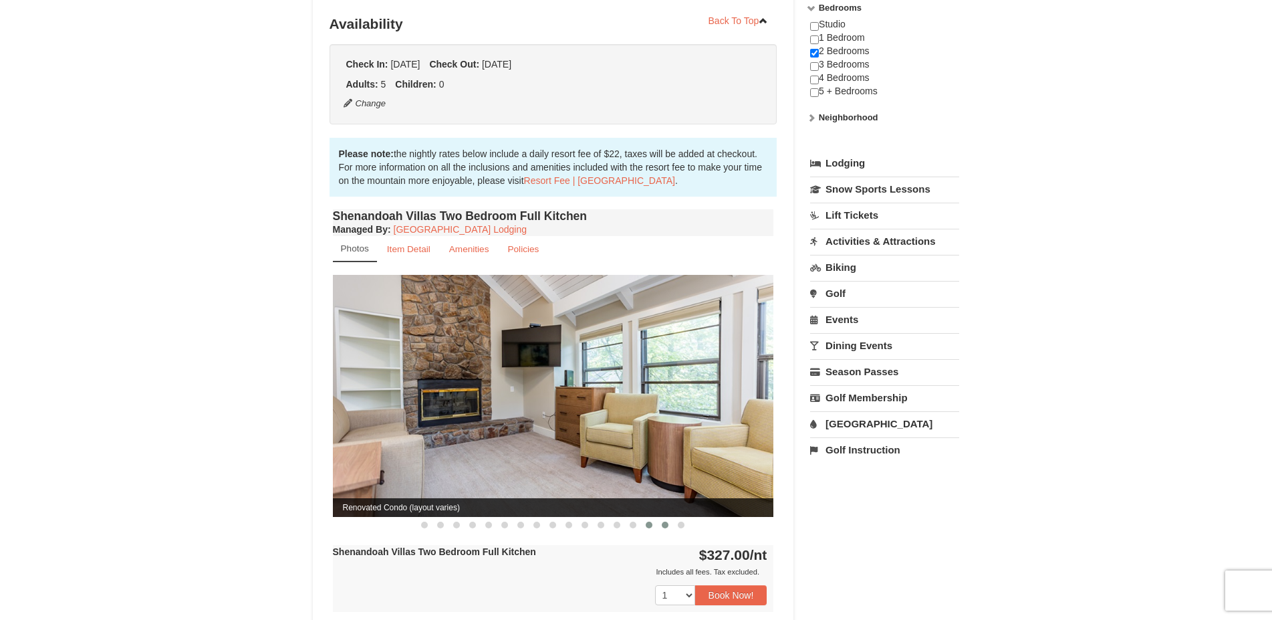
click at [665, 522] on span at bounding box center [665, 525] width 7 height 7
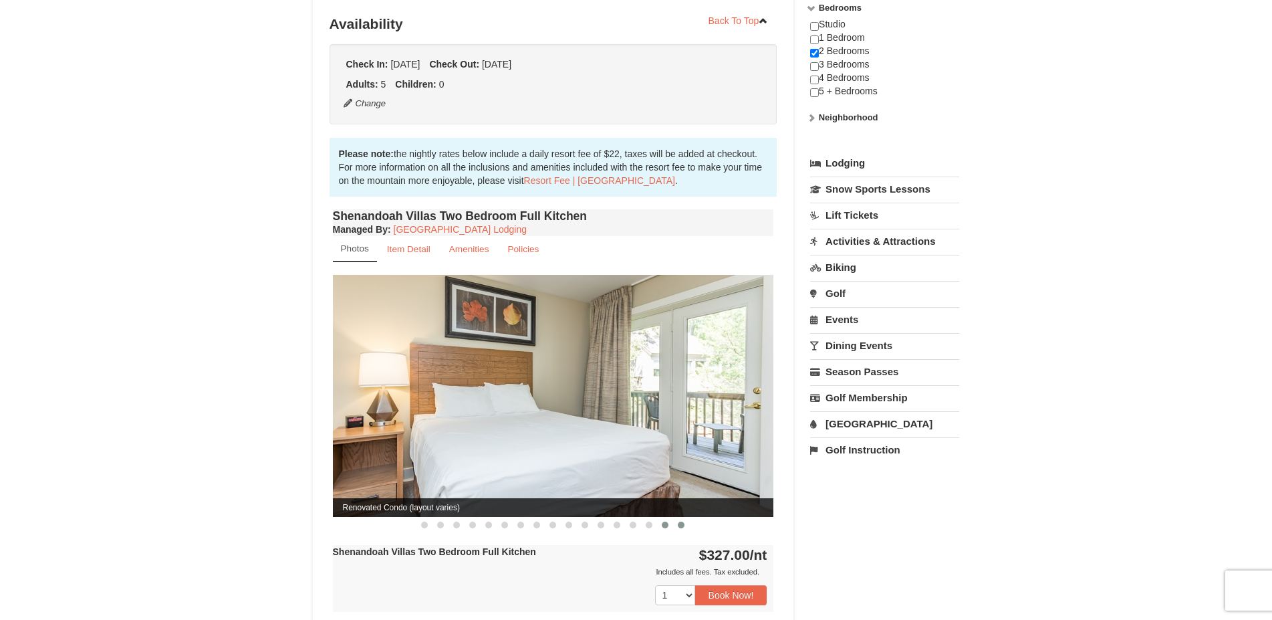
click at [683, 522] on span at bounding box center [681, 525] width 7 height 7
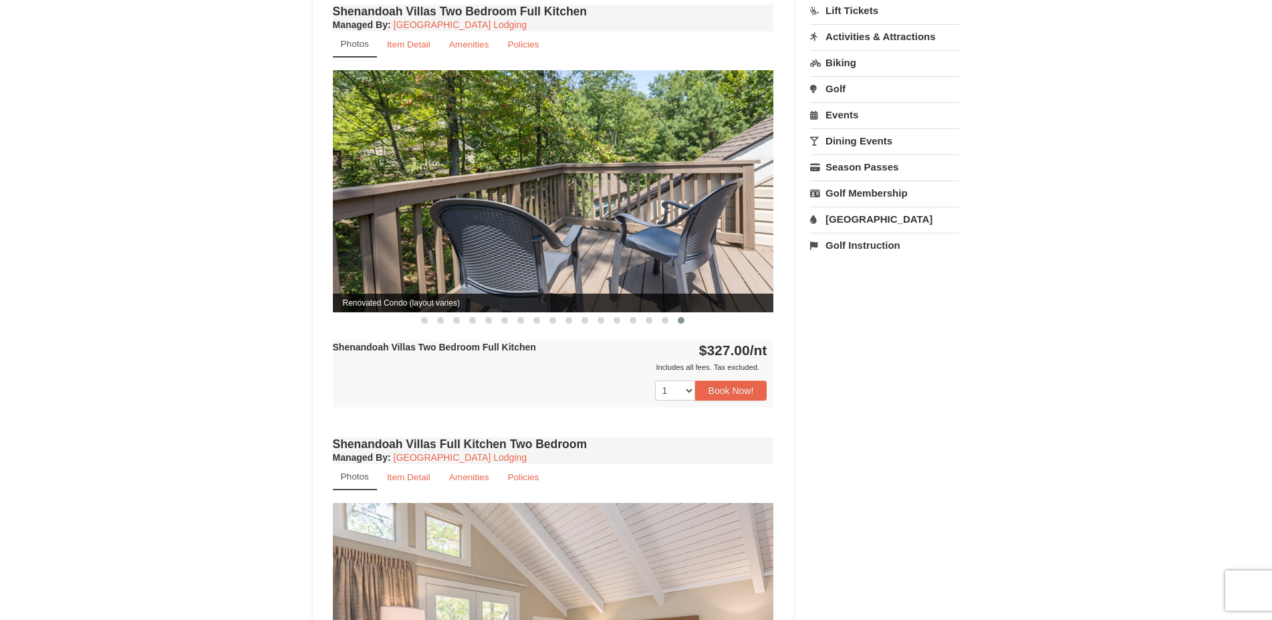
scroll to position [0, 0]
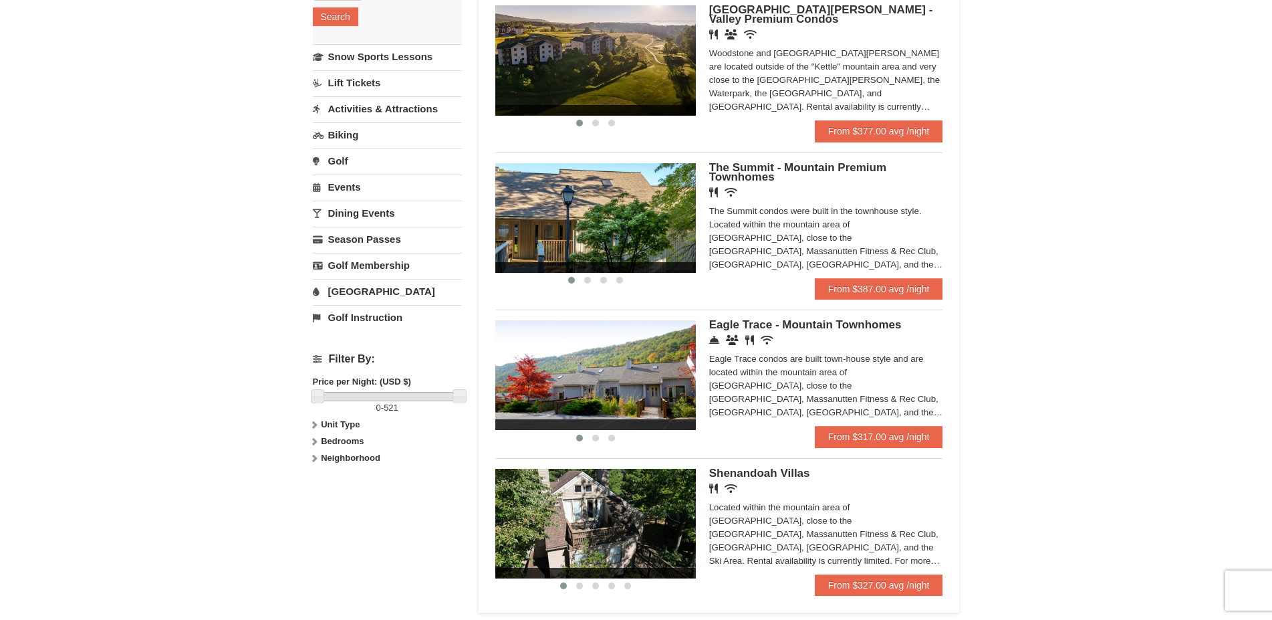
scroll to position [219, 0]
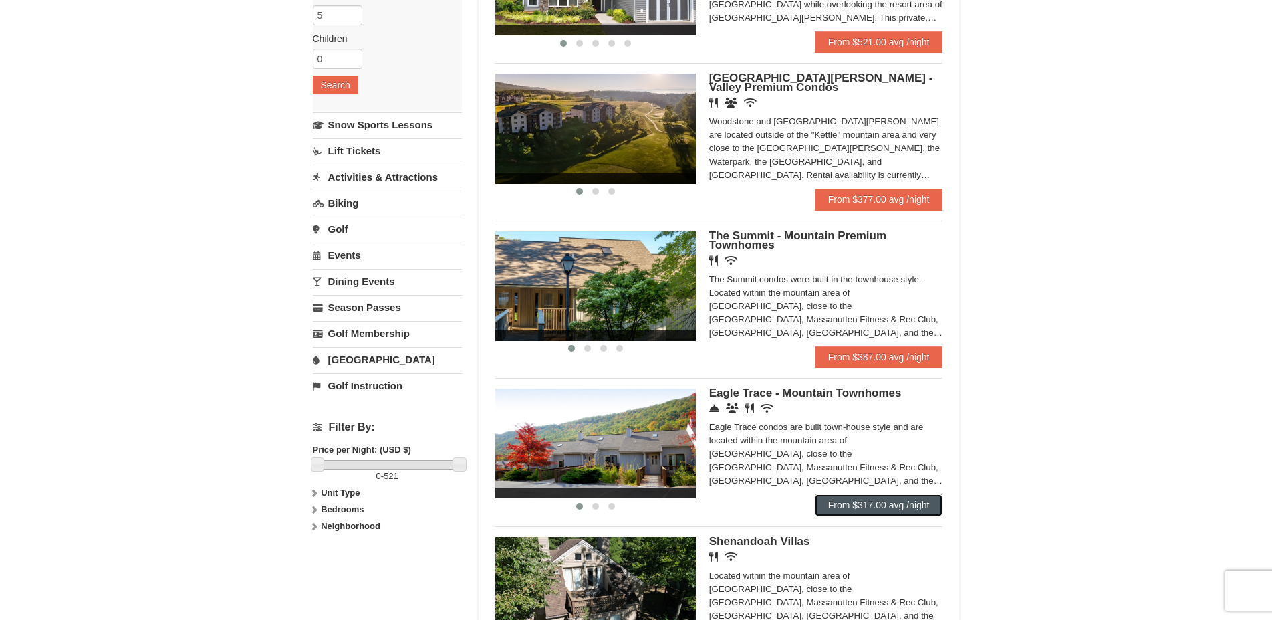
click at [859, 509] on link "From $317.00 avg /night" at bounding box center [879, 504] width 128 height 21
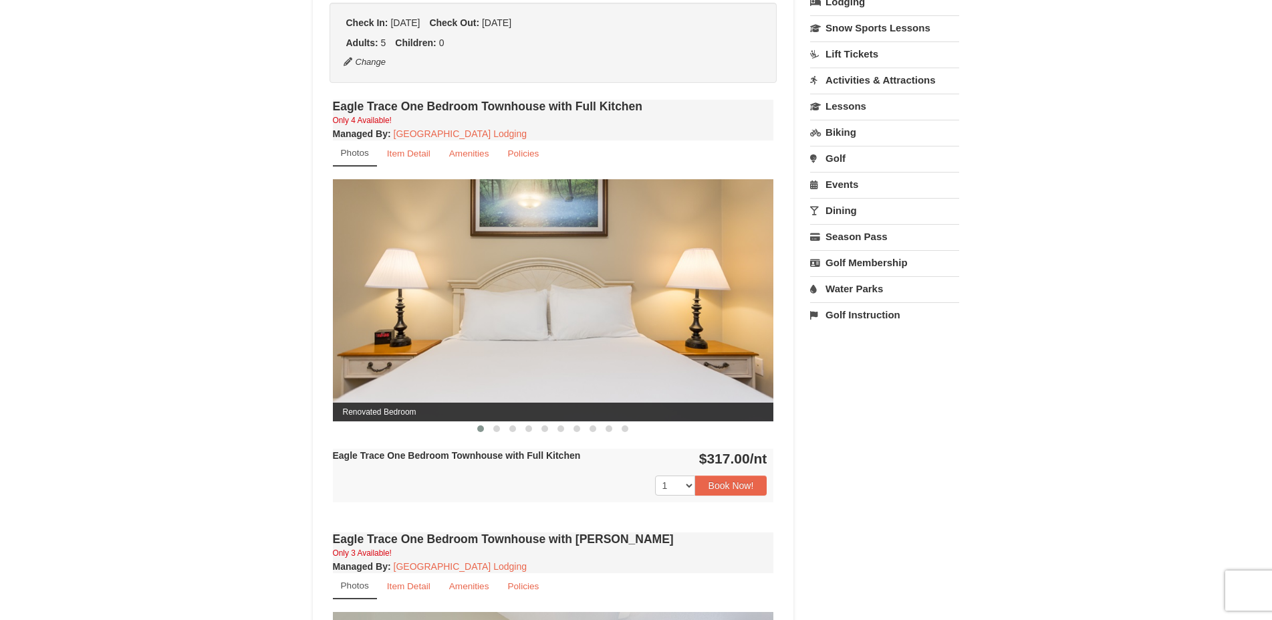
scroll to position [341, 0]
click at [493, 429] on button at bounding box center [497, 428] width 16 height 13
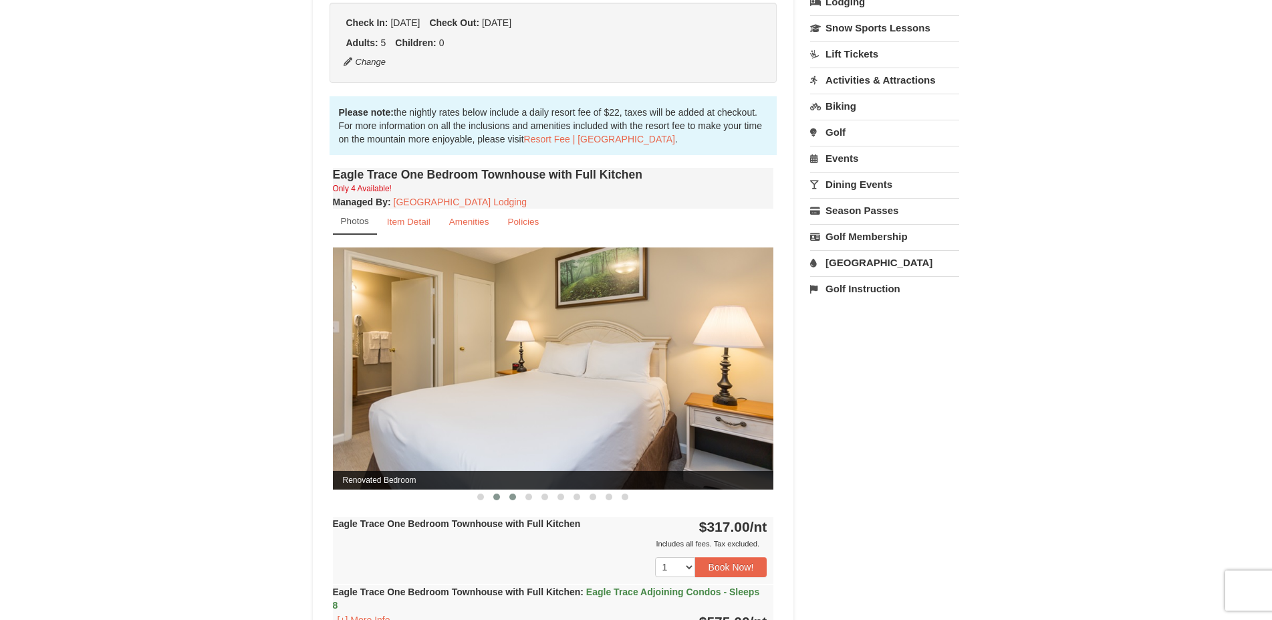
click at [512, 431] on img at bounding box center [553, 367] width 441 height 241
click at [511, 495] on span at bounding box center [513, 496] width 7 height 7
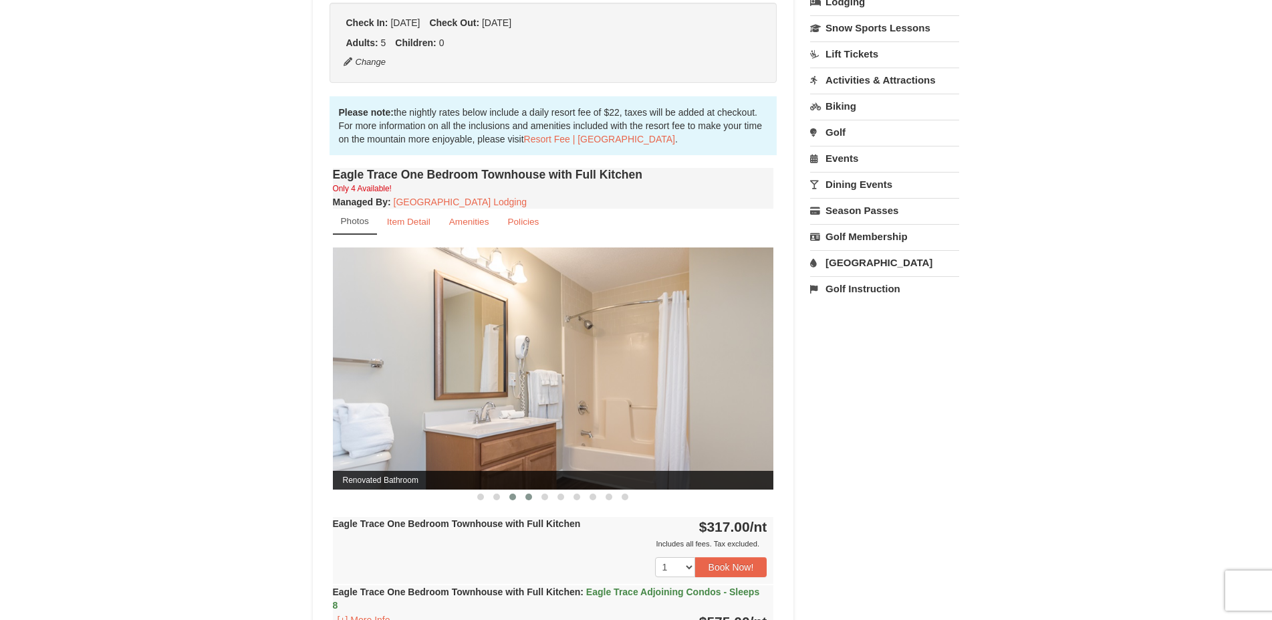
click at [528, 495] on span at bounding box center [529, 496] width 7 height 7
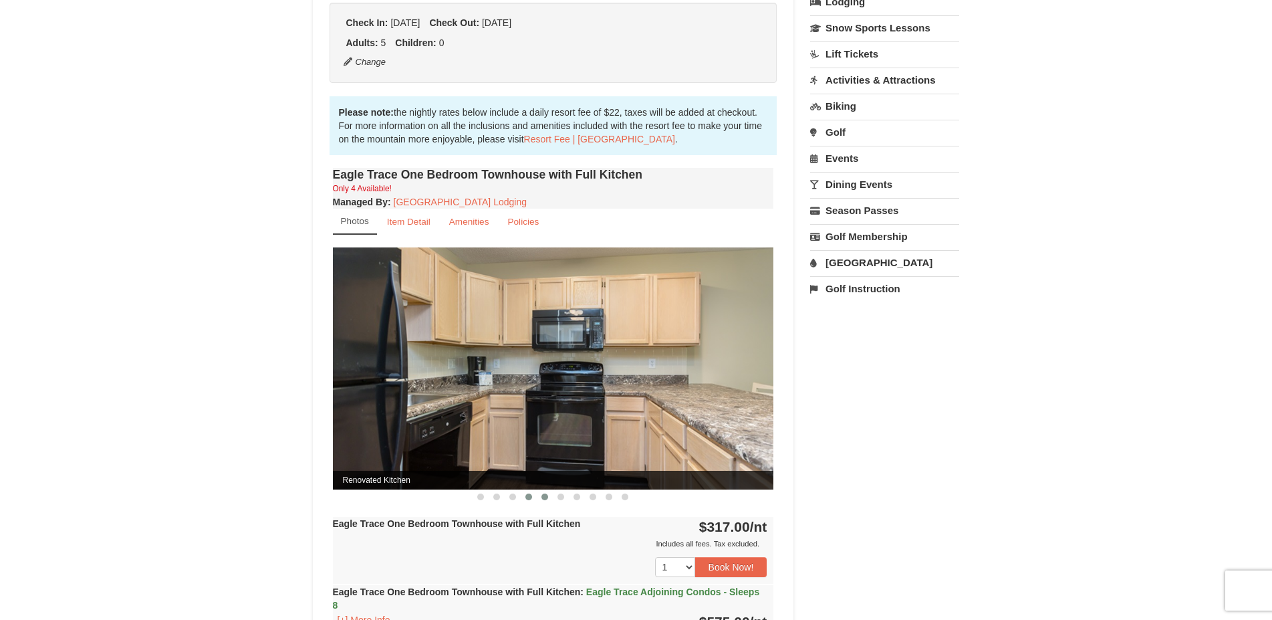
click at [542, 497] on span at bounding box center [545, 496] width 7 height 7
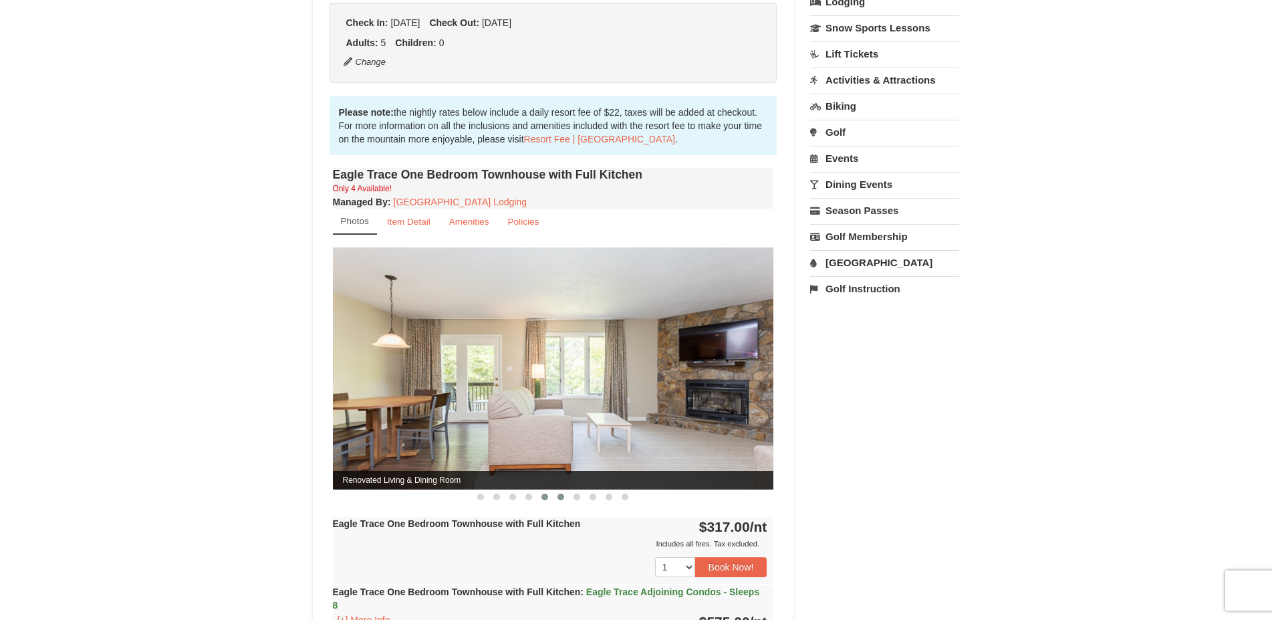
click at [562, 499] on span at bounding box center [561, 496] width 7 height 7
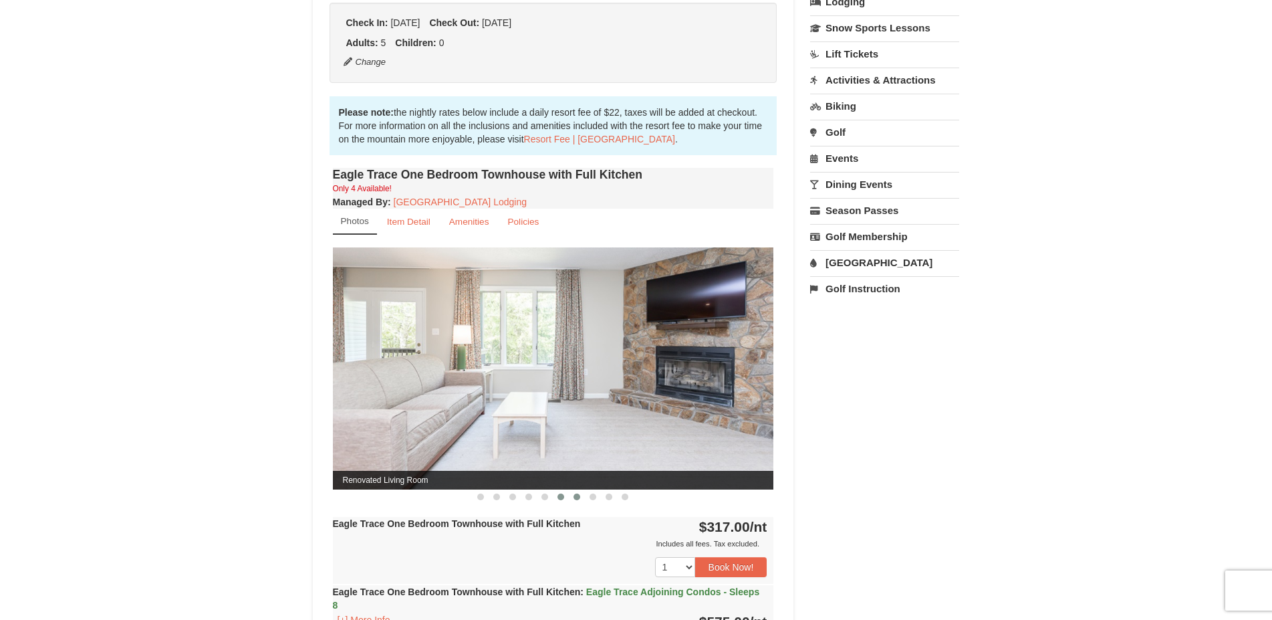
click at [580, 498] on span at bounding box center [577, 496] width 7 height 7
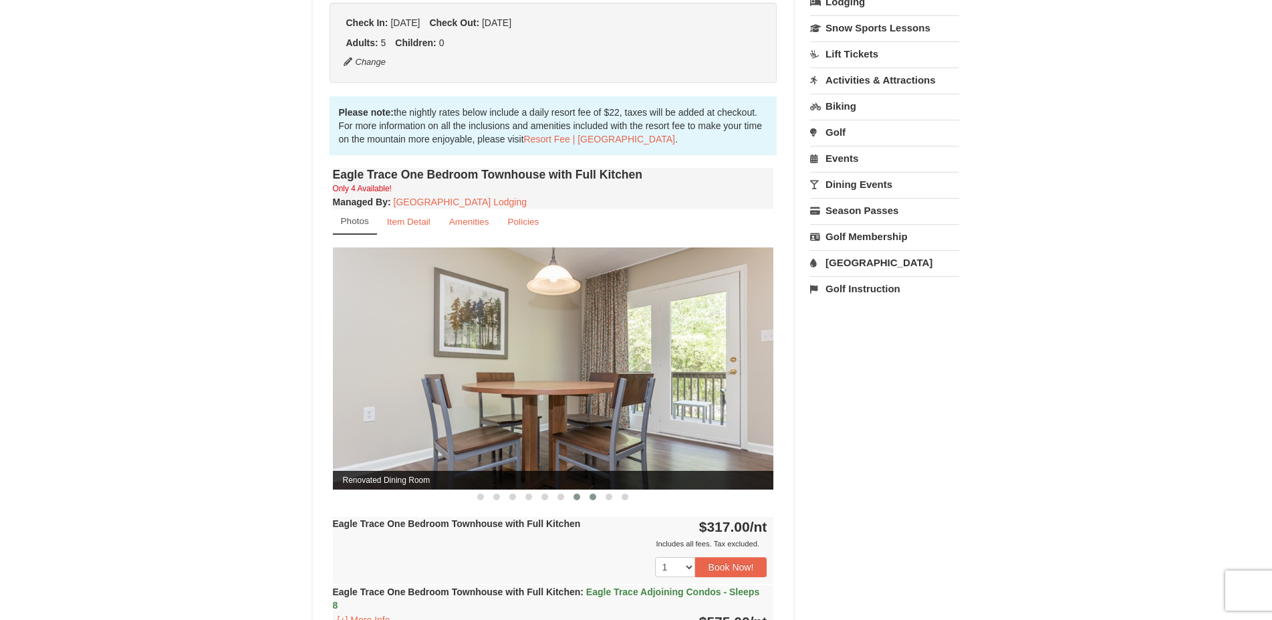
click at [590, 495] on span at bounding box center [593, 496] width 7 height 7
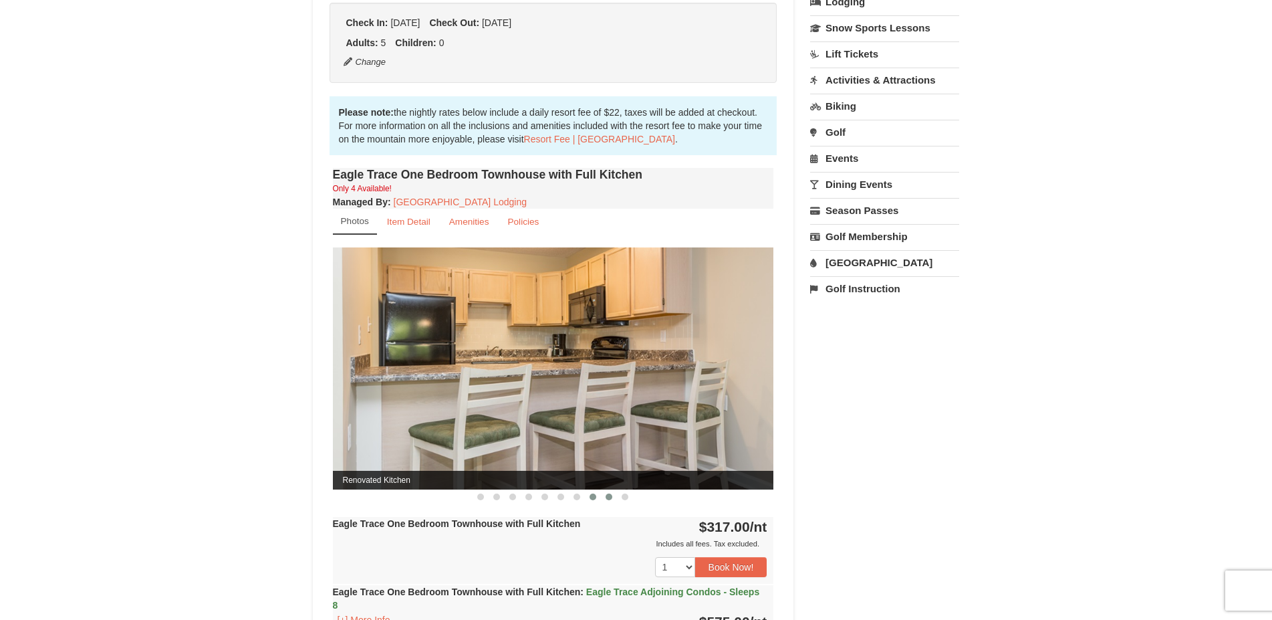
click at [604, 497] on button at bounding box center [609, 496] width 16 height 13
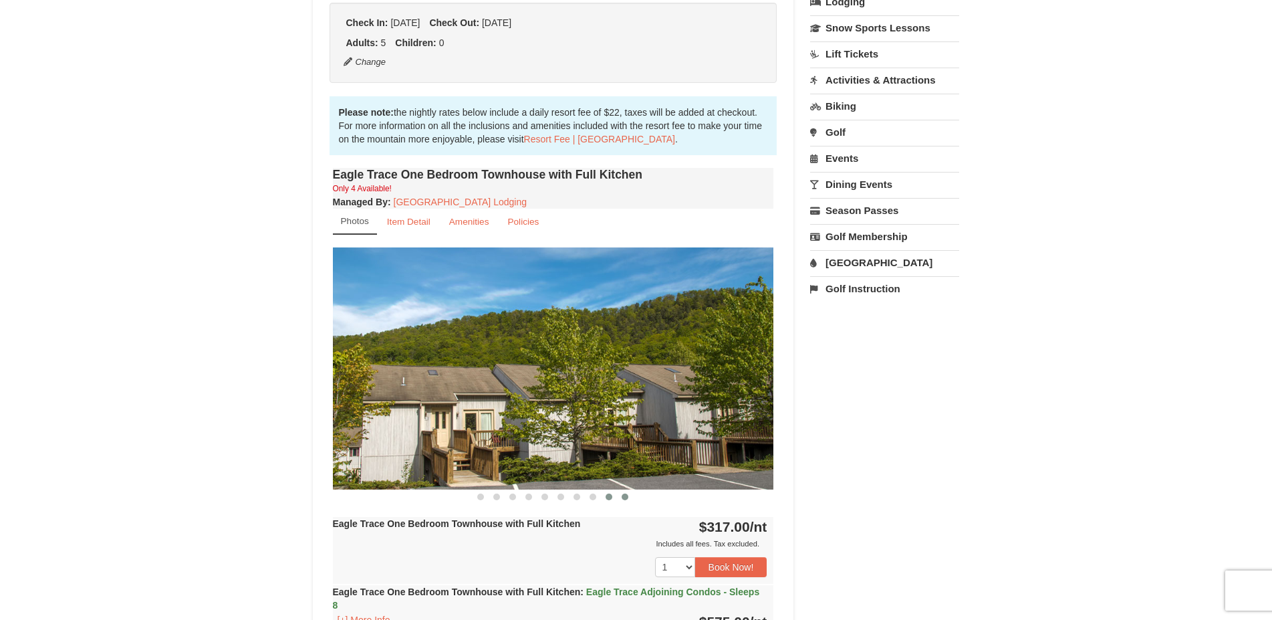
click at [628, 498] on span at bounding box center [625, 496] width 7 height 7
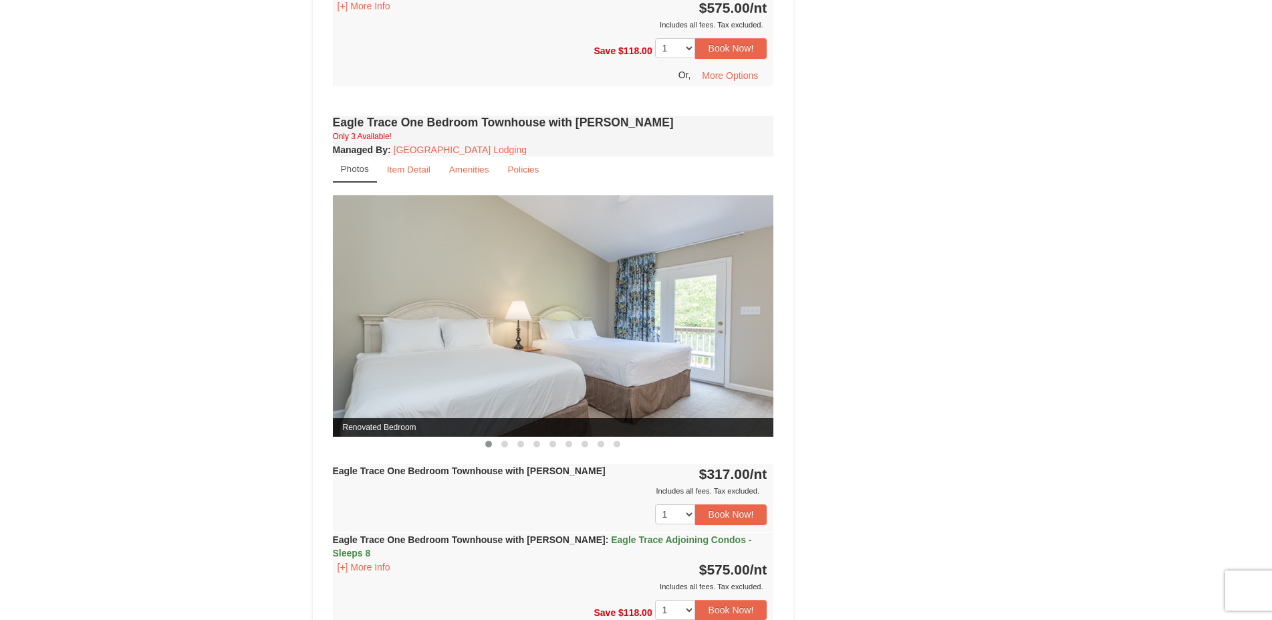
scroll to position [1296, 0]
